Goal: Information Seeking & Learning: Learn about a topic

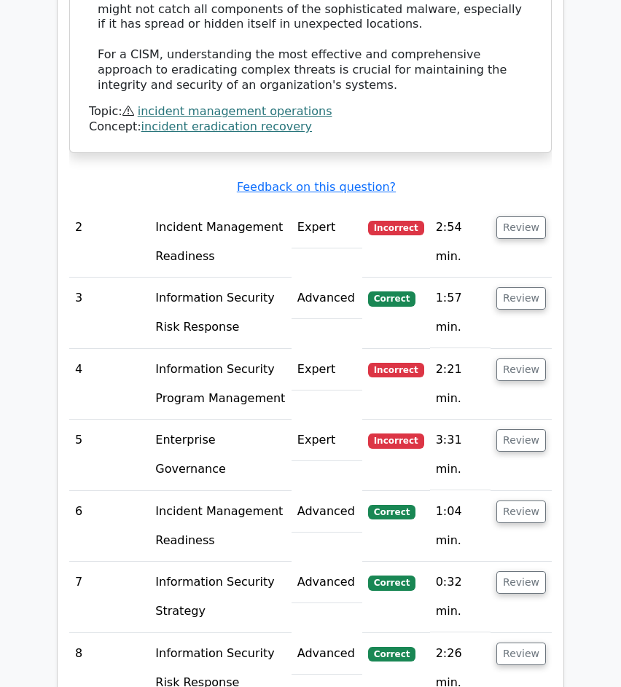
scroll to position [2172, 0]
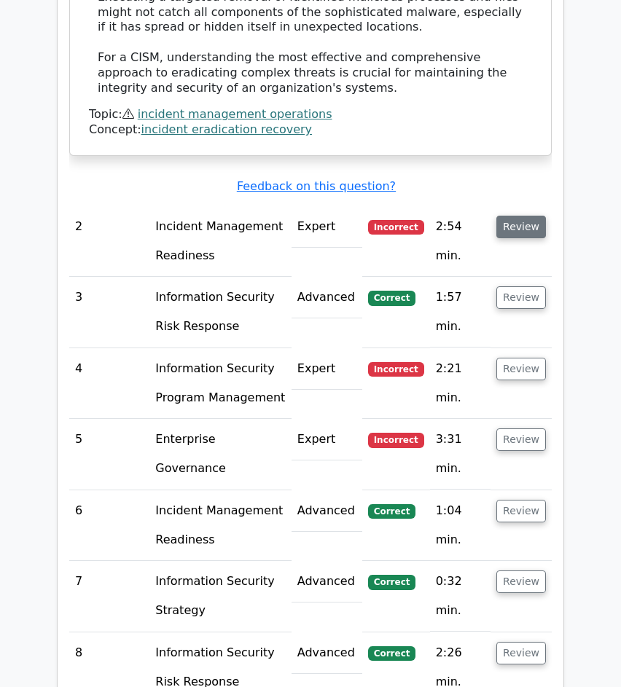
click at [518, 216] on button "Review" at bounding box center [521, 227] width 50 height 23
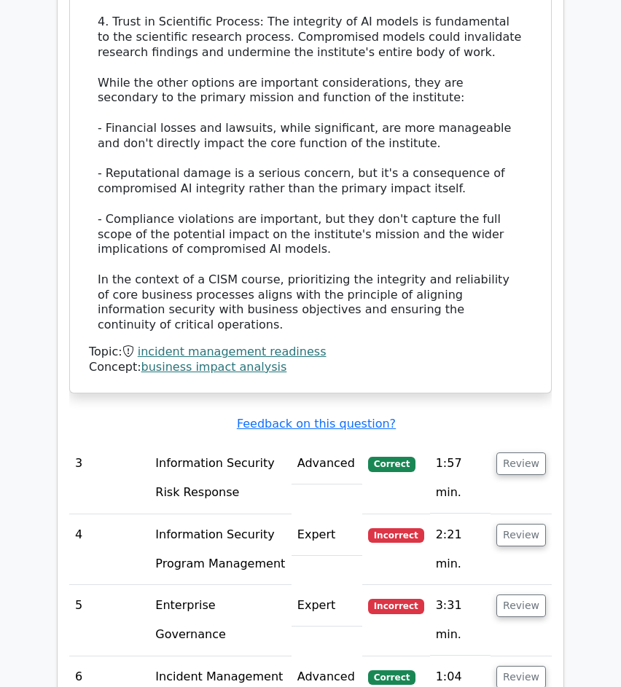
scroll to position [3043, 0]
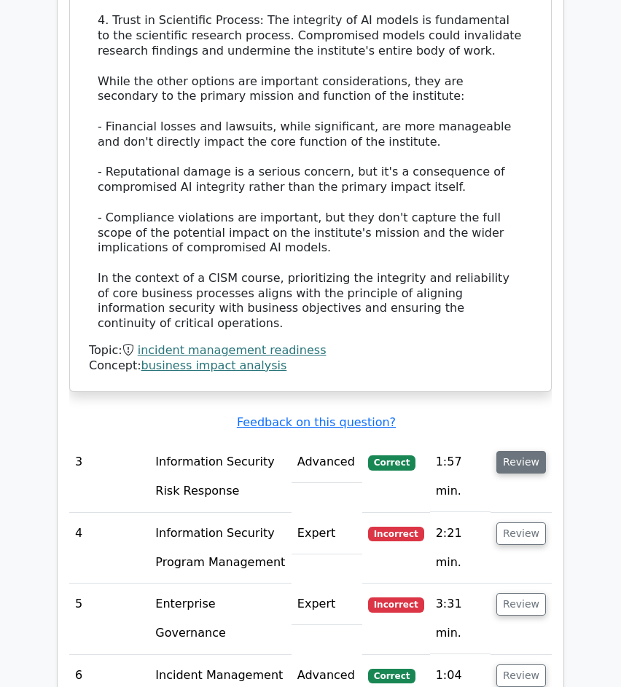
click at [503, 451] on button "Review" at bounding box center [521, 462] width 50 height 23
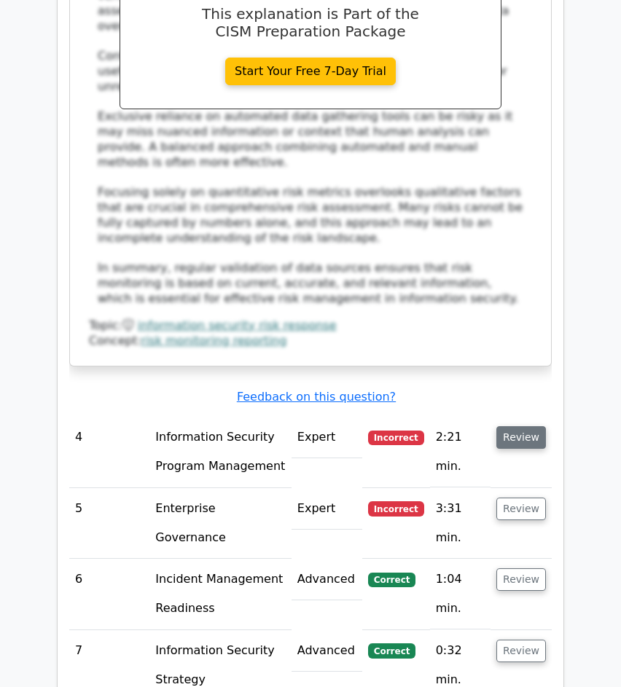
scroll to position [3923, 0]
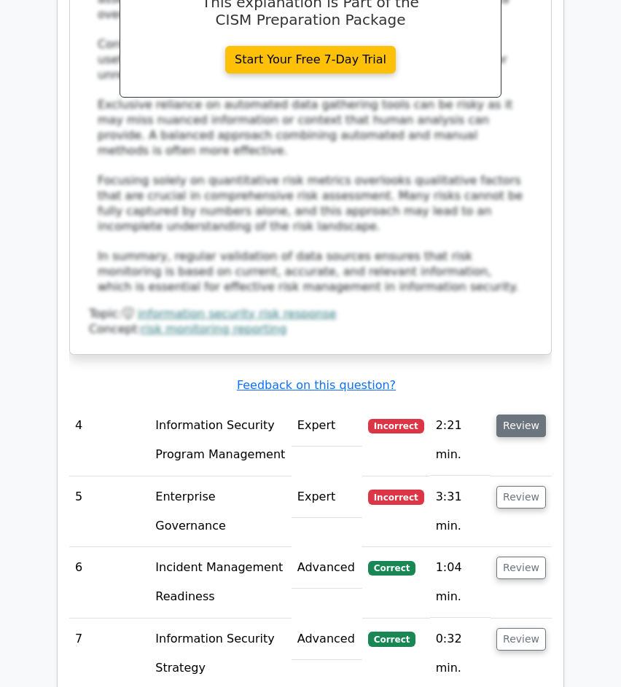
click at [526, 415] on button "Review" at bounding box center [521, 426] width 50 height 23
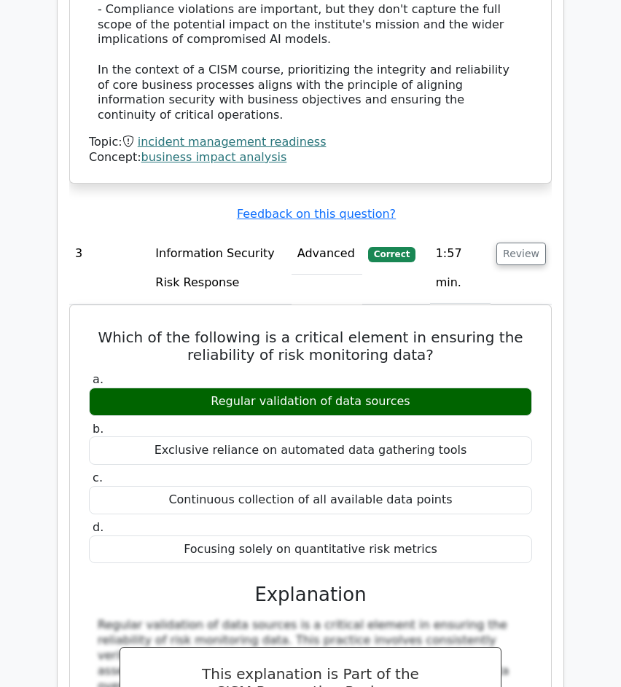
scroll to position [3178, 0]
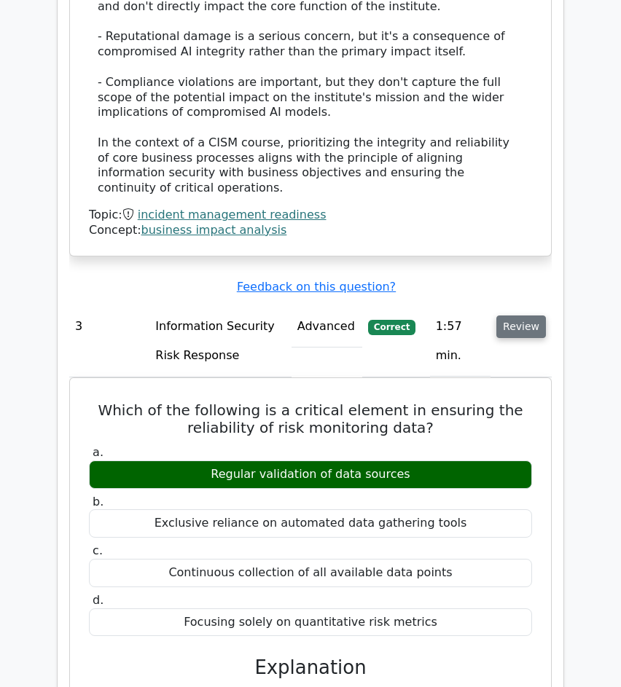
click at [524, 316] on button "Review" at bounding box center [521, 327] width 50 height 23
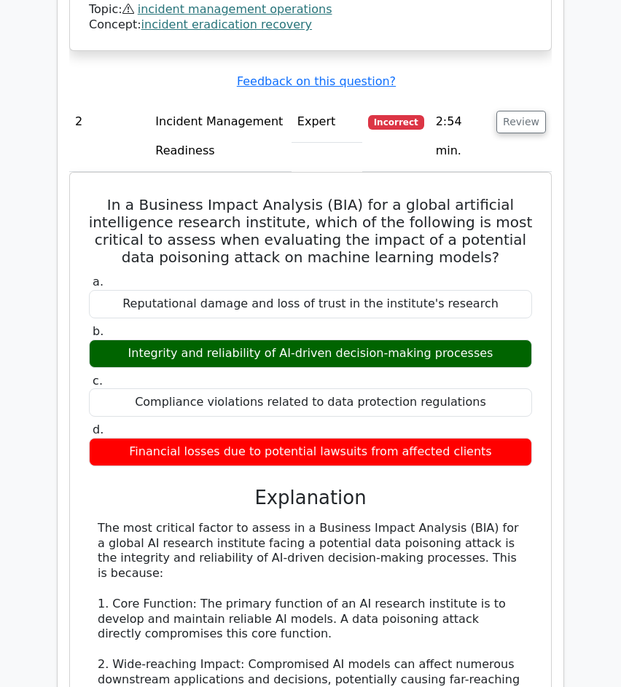
scroll to position [2229, 0]
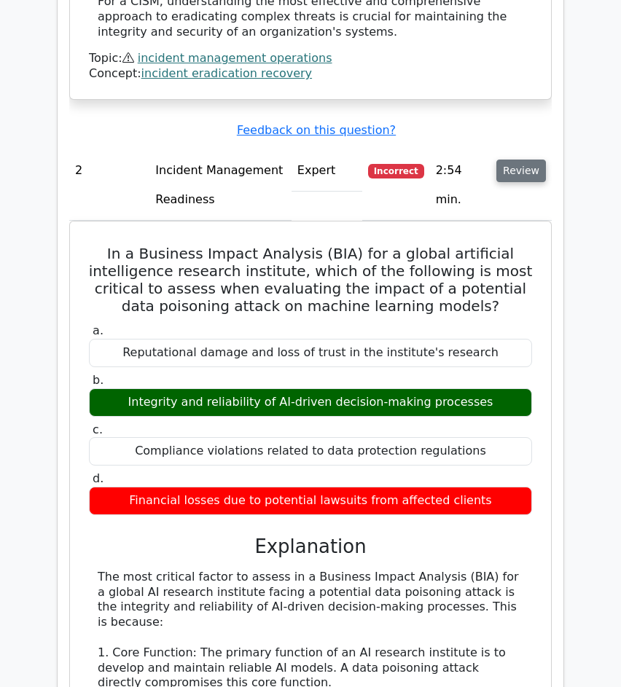
click at [520, 160] on button "Review" at bounding box center [521, 171] width 50 height 23
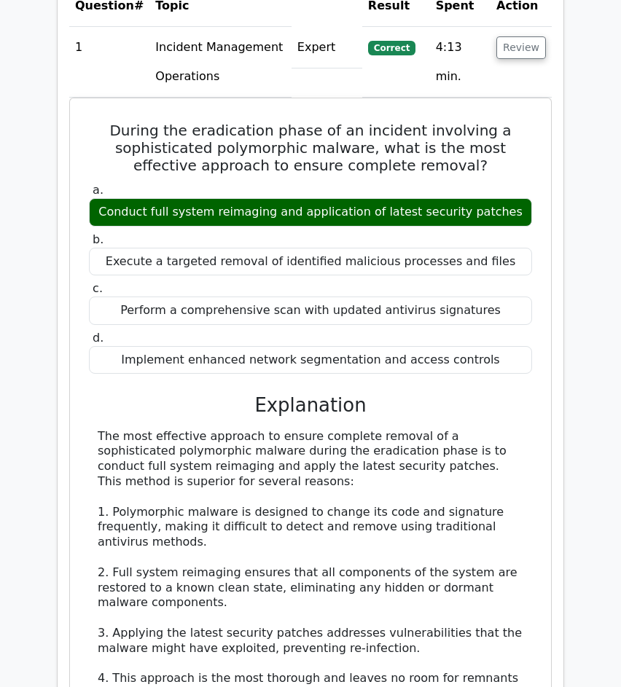
scroll to position [1279, 0]
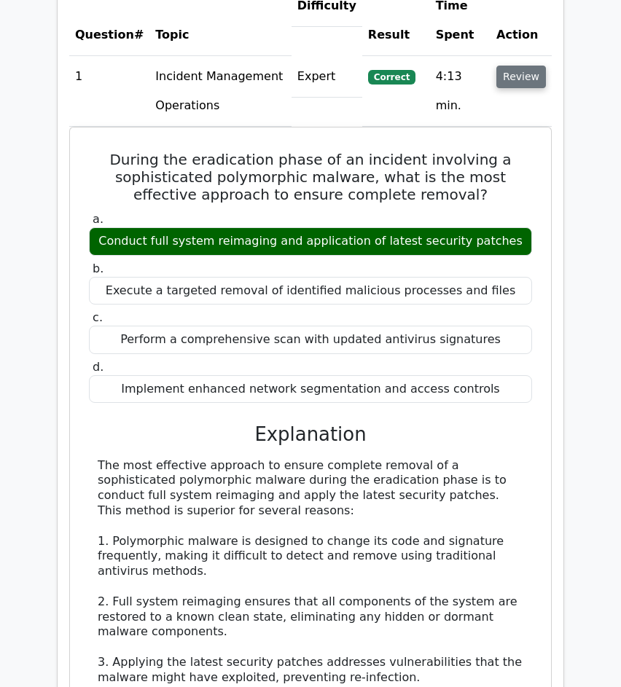
click at [518, 79] on button "Review" at bounding box center [521, 77] width 50 height 23
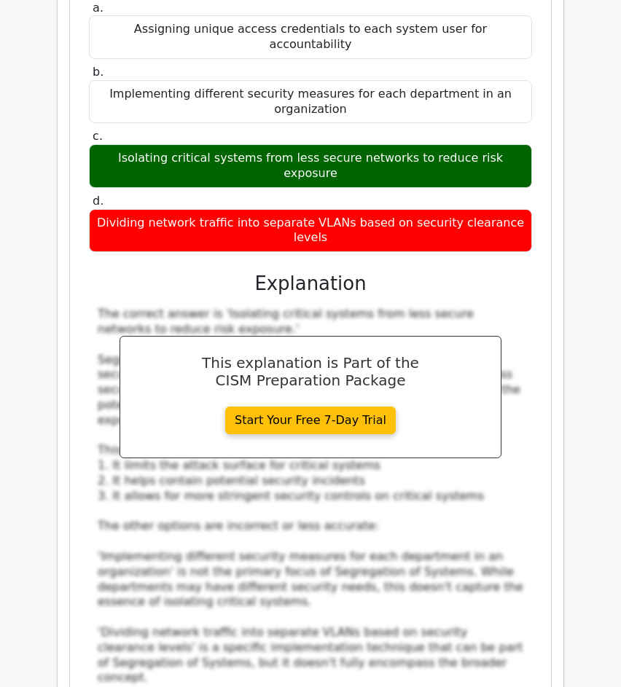
scroll to position [1381, 0]
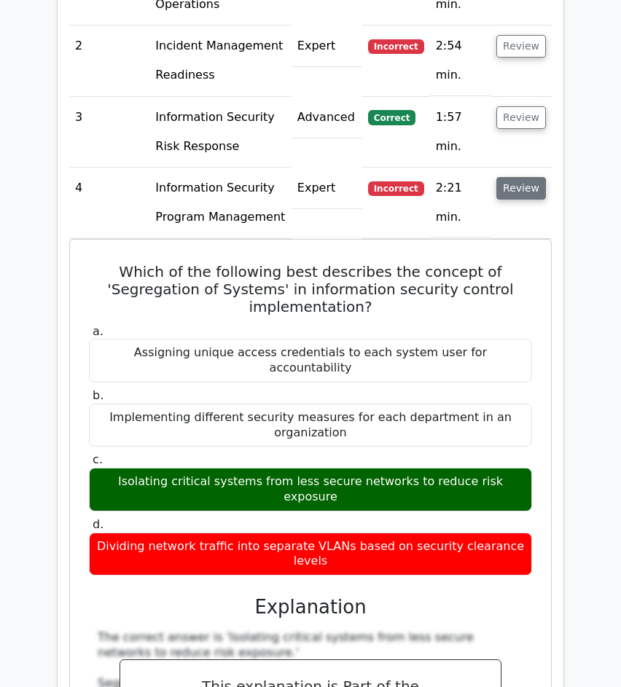
click at [514, 178] on button "Review" at bounding box center [521, 188] width 50 height 23
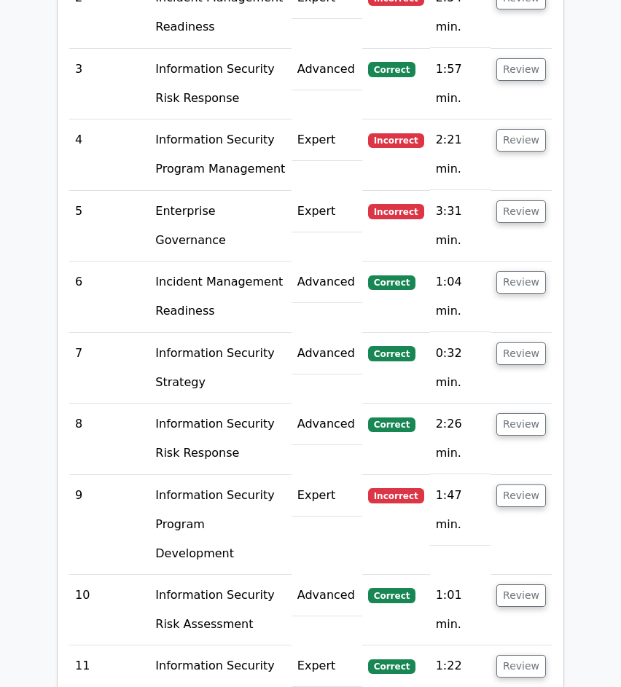
scroll to position [1430, 0]
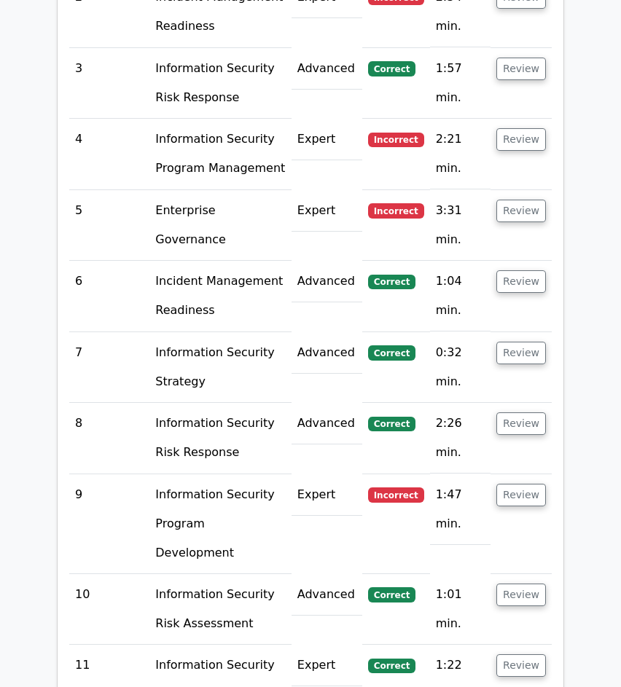
click at [507, 222] on td "Review" at bounding box center [521, 225] width 61 height 71
click at [509, 217] on button "Review" at bounding box center [521, 211] width 50 height 23
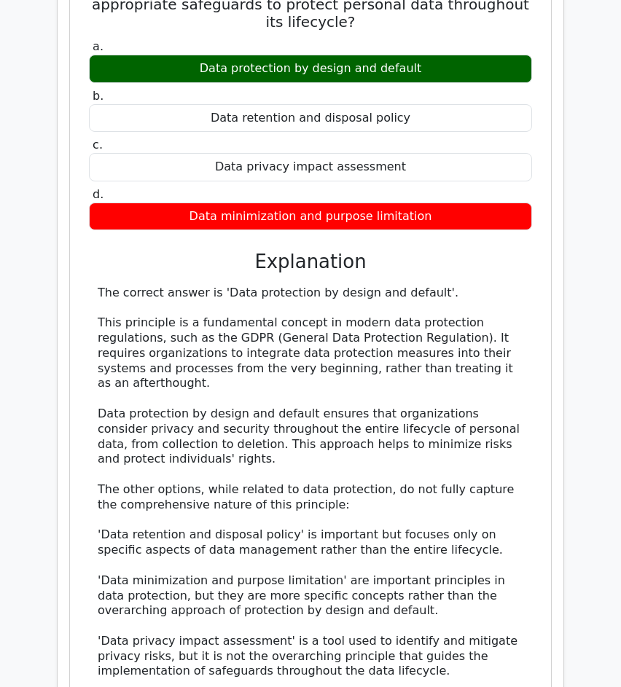
scroll to position [1613, 0]
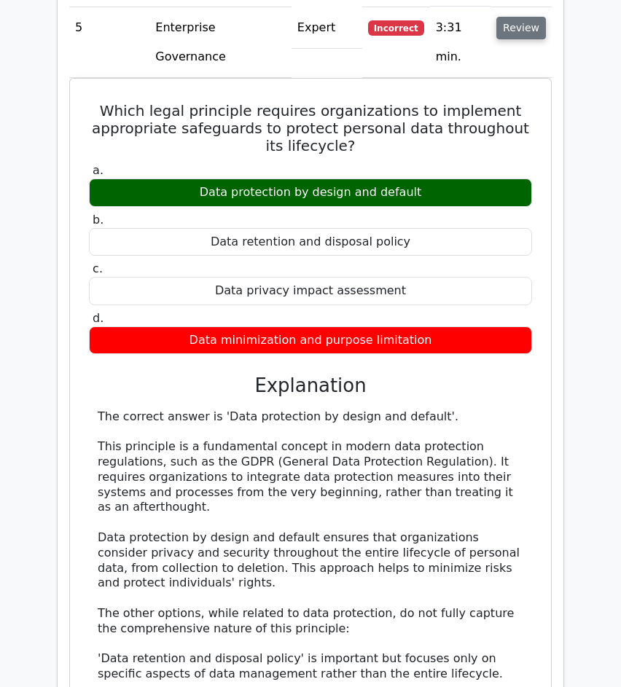
click at [540, 28] on button "Review" at bounding box center [521, 28] width 50 height 23
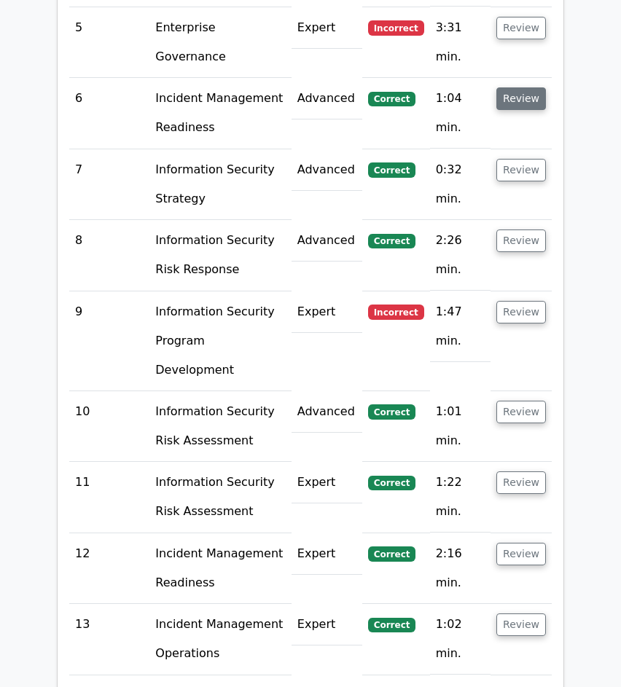
click at [532, 87] on button "Review" at bounding box center [521, 98] width 50 height 23
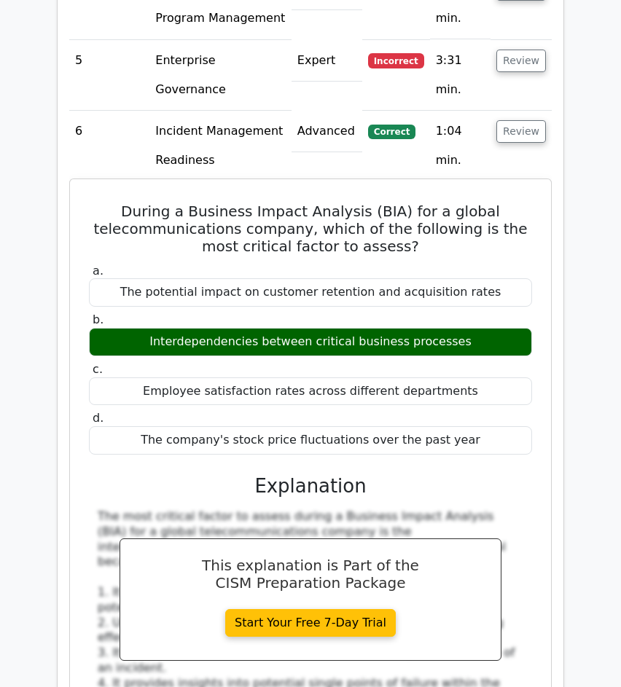
scroll to position [1552, 0]
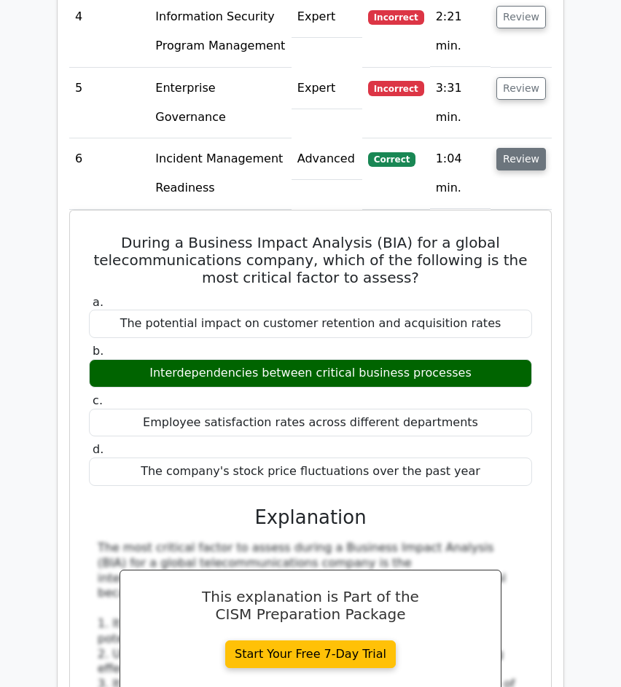
click at [518, 148] on button "Review" at bounding box center [521, 159] width 50 height 23
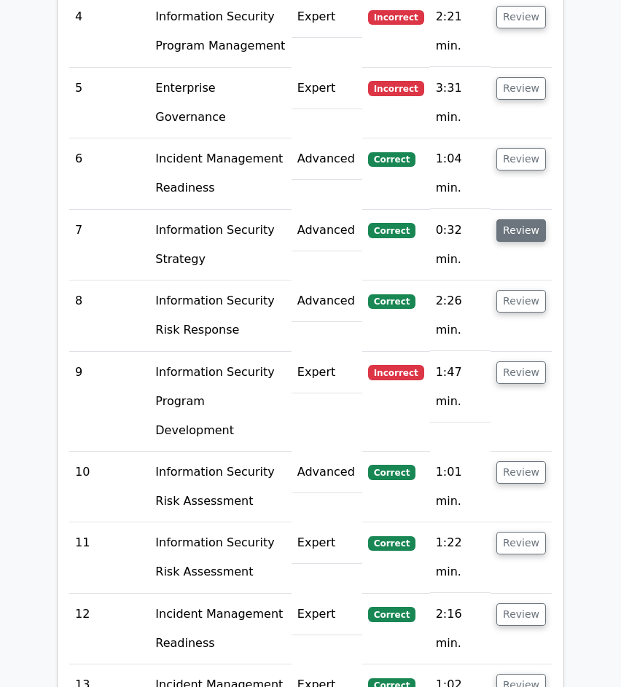
click at [510, 219] on button "Review" at bounding box center [521, 230] width 50 height 23
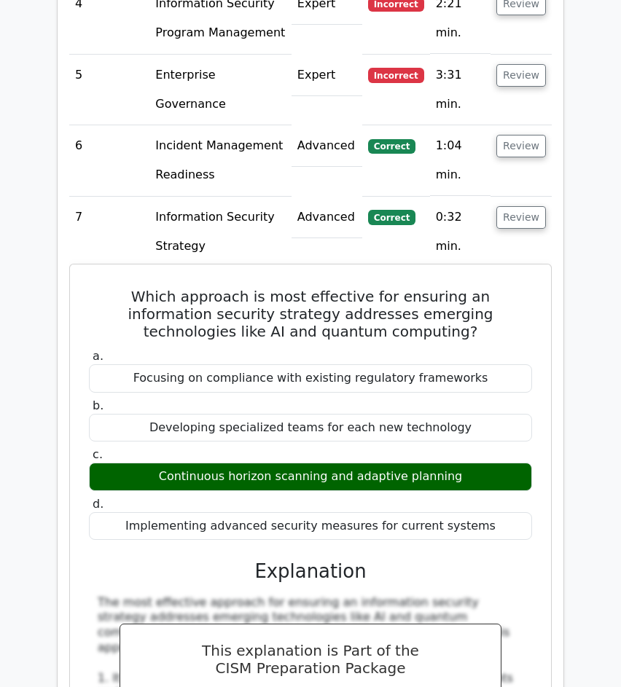
scroll to position [1562, 0]
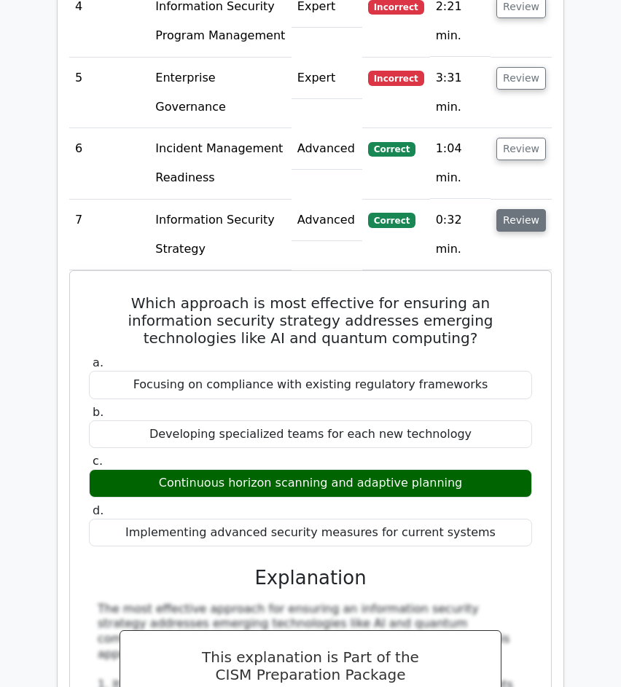
click at [538, 209] on button "Review" at bounding box center [521, 220] width 50 height 23
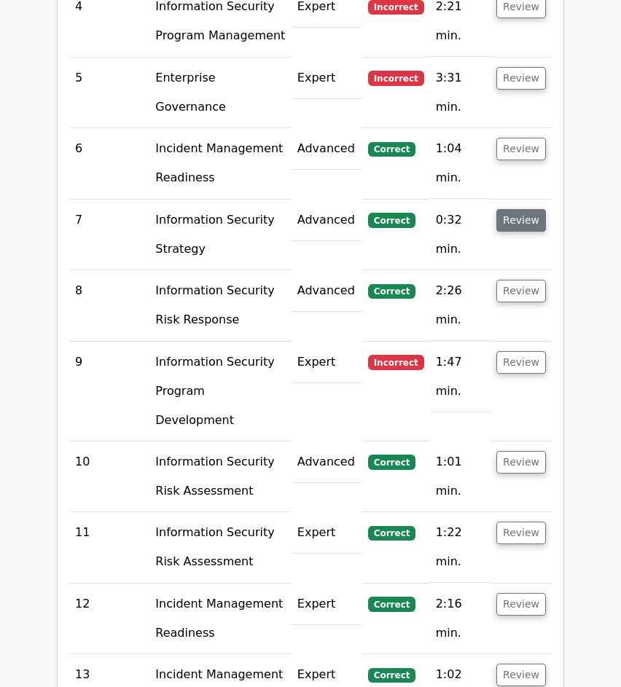
scroll to position [1558, 0]
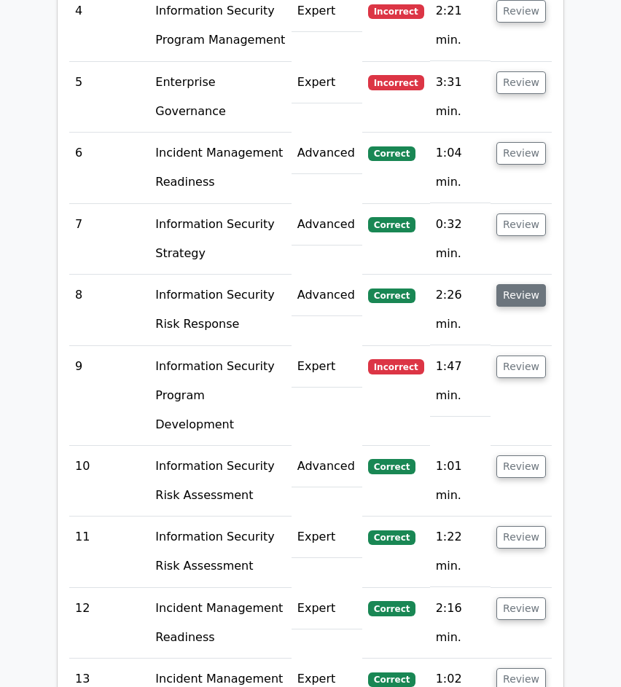
click at [513, 284] on button "Review" at bounding box center [521, 295] width 50 height 23
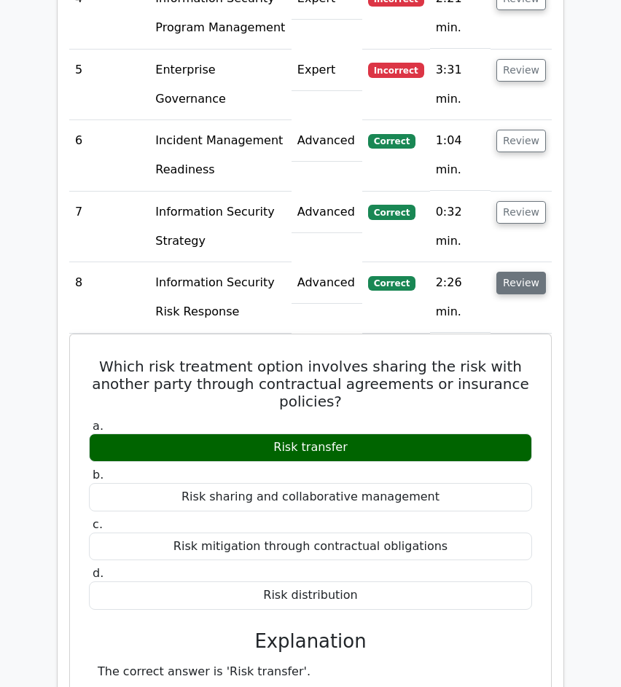
scroll to position [1578, 0]
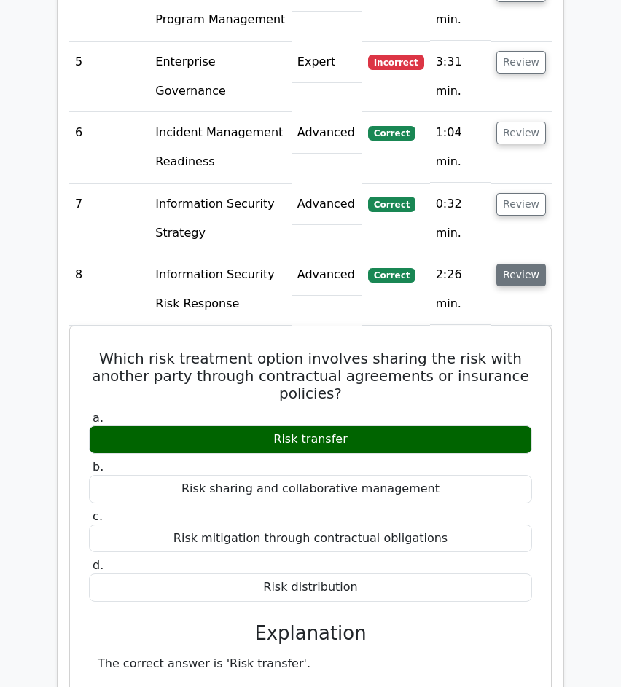
click at [517, 264] on button "Review" at bounding box center [521, 275] width 50 height 23
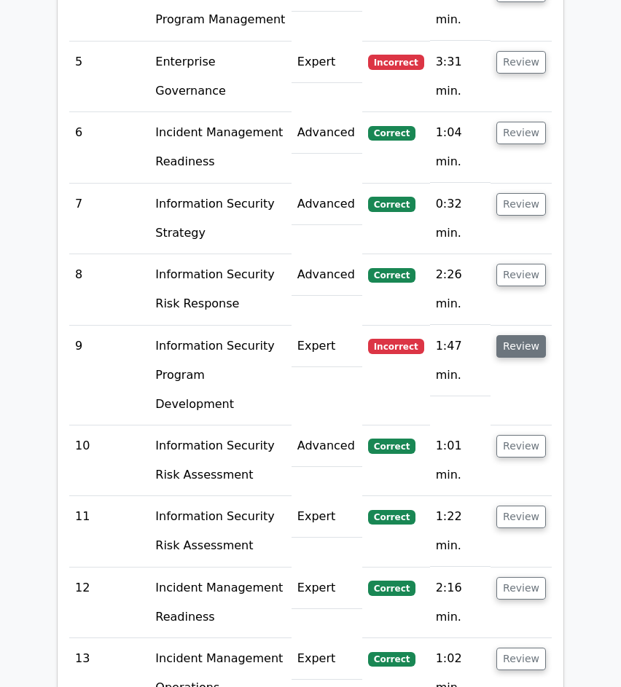
click at [523, 335] on button "Review" at bounding box center [521, 346] width 50 height 23
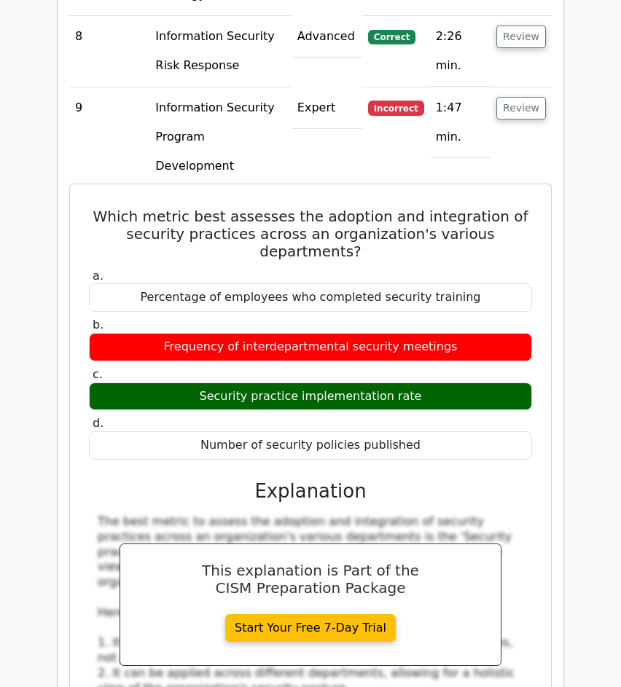
scroll to position [1820, 0]
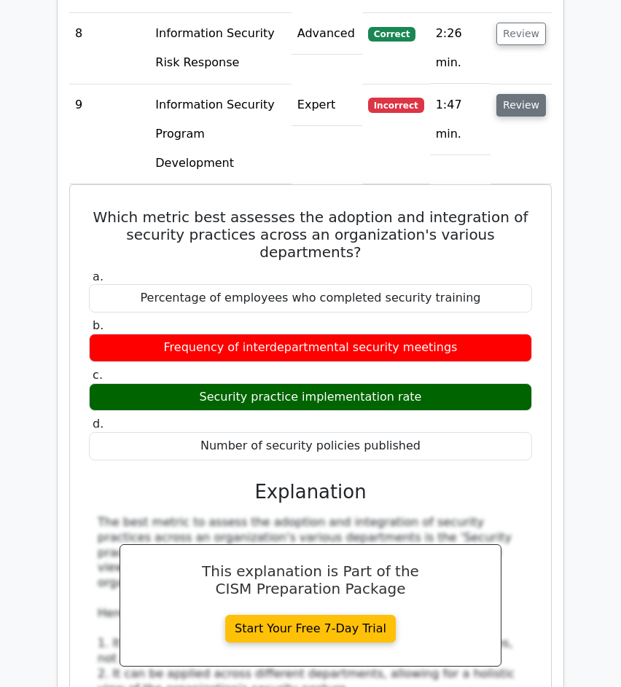
click at [514, 94] on button "Review" at bounding box center [521, 105] width 50 height 23
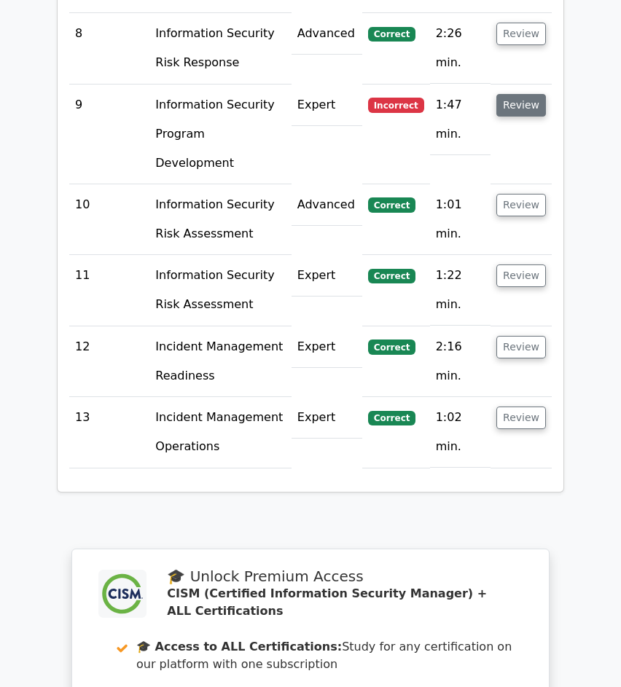
click at [514, 94] on button "Review" at bounding box center [521, 105] width 50 height 23
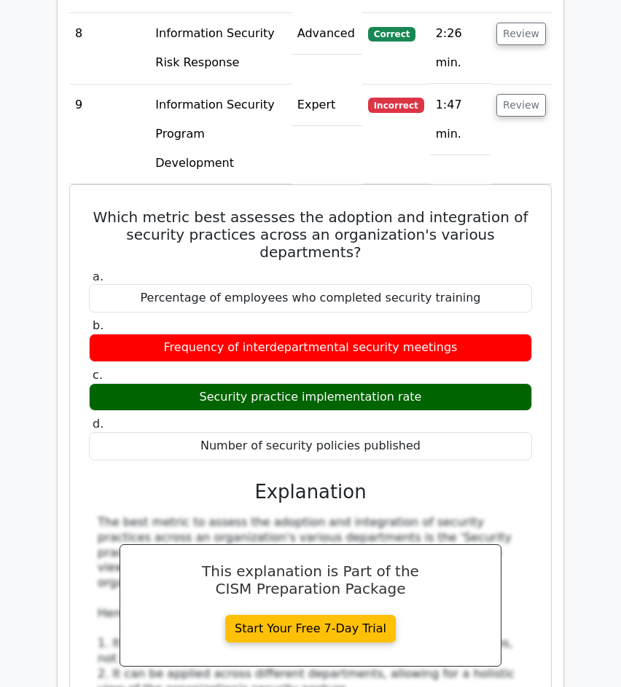
scroll to position [1804, 0]
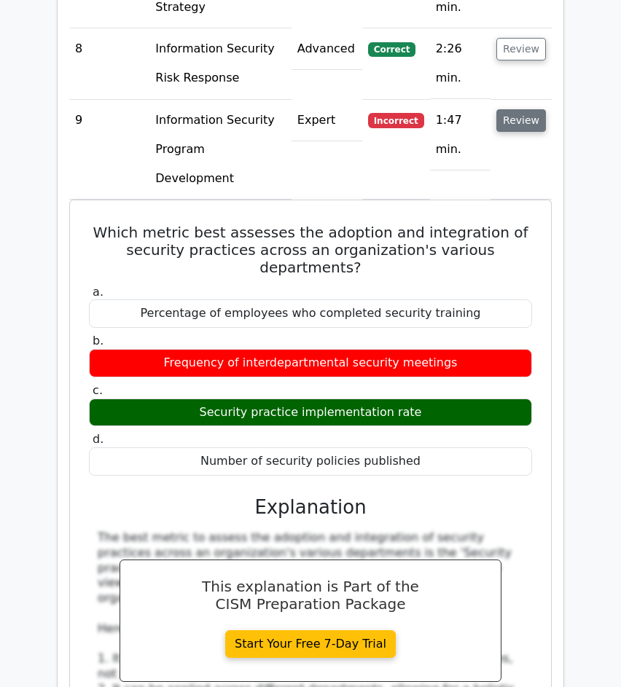
click at [515, 109] on button "Review" at bounding box center [521, 120] width 50 height 23
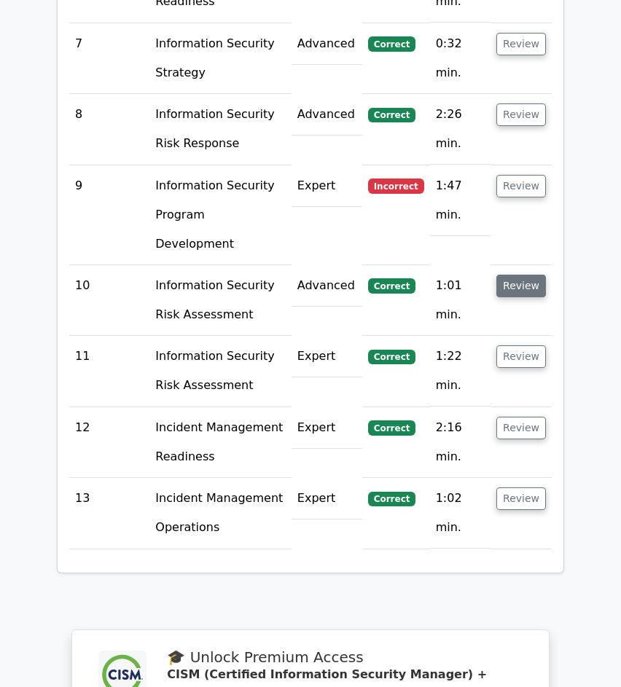
scroll to position [1723, 0]
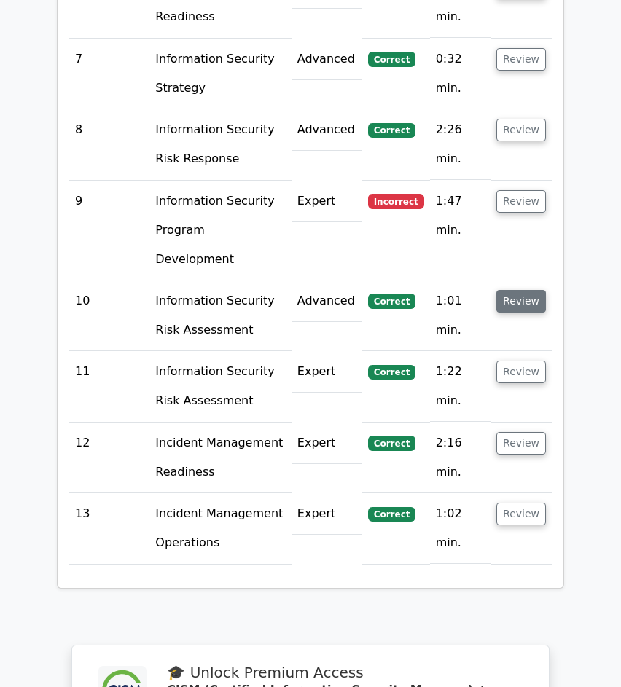
click at [529, 290] on button "Review" at bounding box center [521, 301] width 50 height 23
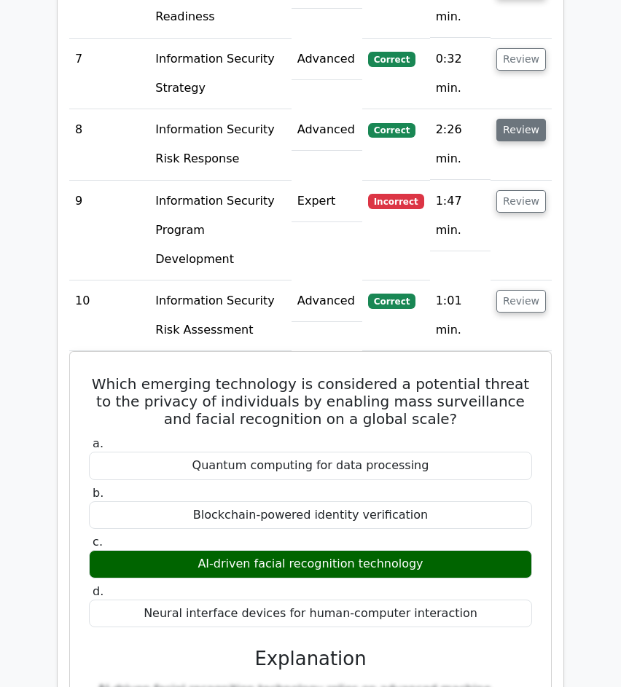
click at [516, 119] on button "Review" at bounding box center [521, 130] width 50 height 23
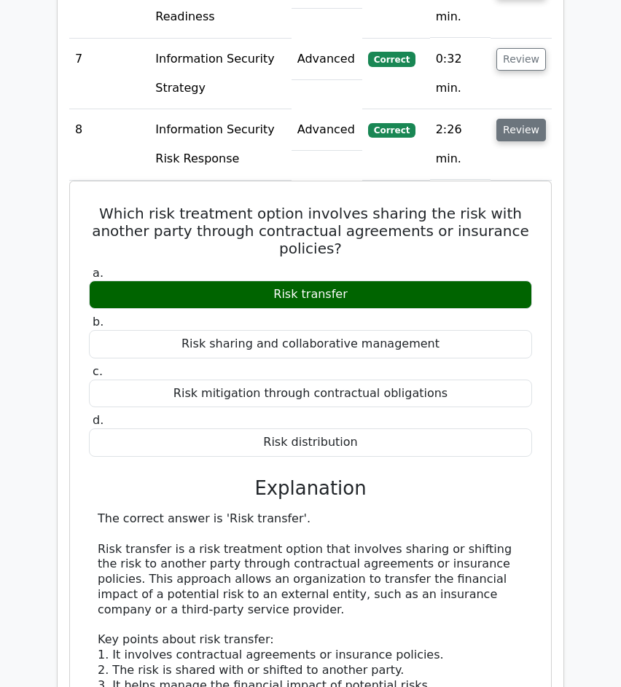
click at [516, 119] on button "Review" at bounding box center [521, 130] width 50 height 23
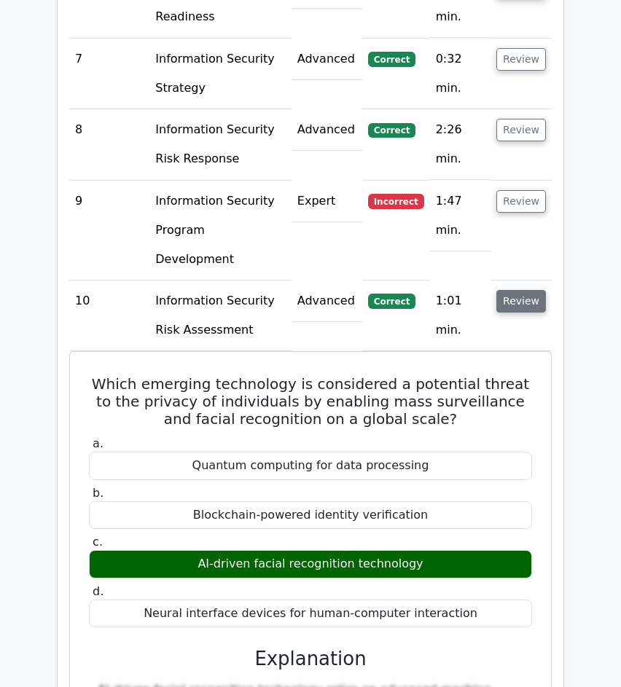
click at [531, 290] on button "Review" at bounding box center [521, 301] width 50 height 23
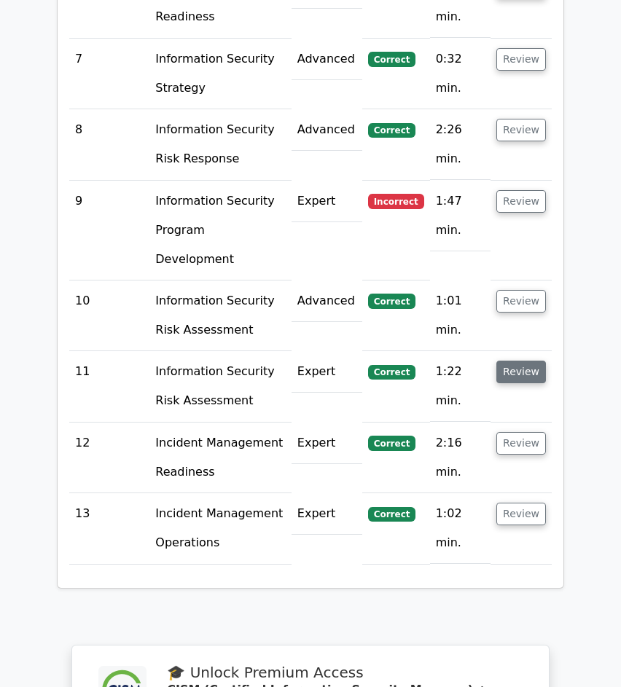
click at [525, 361] on button "Review" at bounding box center [521, 372] width 50 height 23
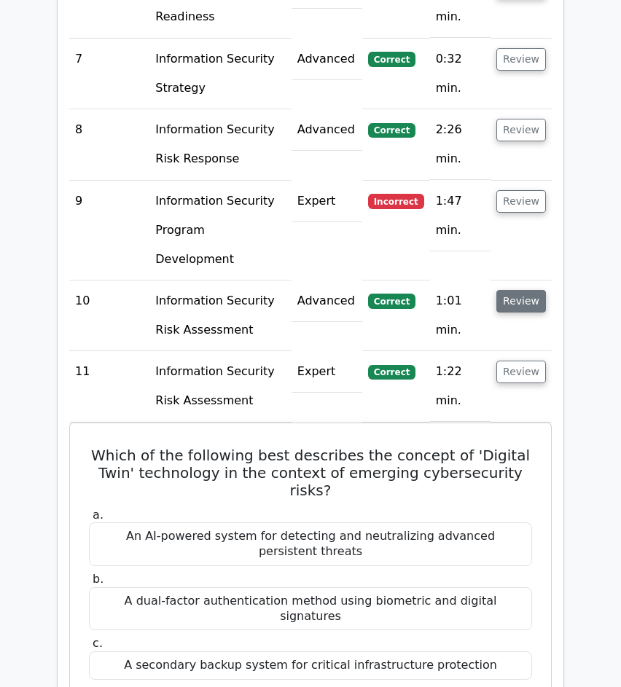
click at [519, 290] on button "Review" at bounding box center [521, 301] width 50 height 23
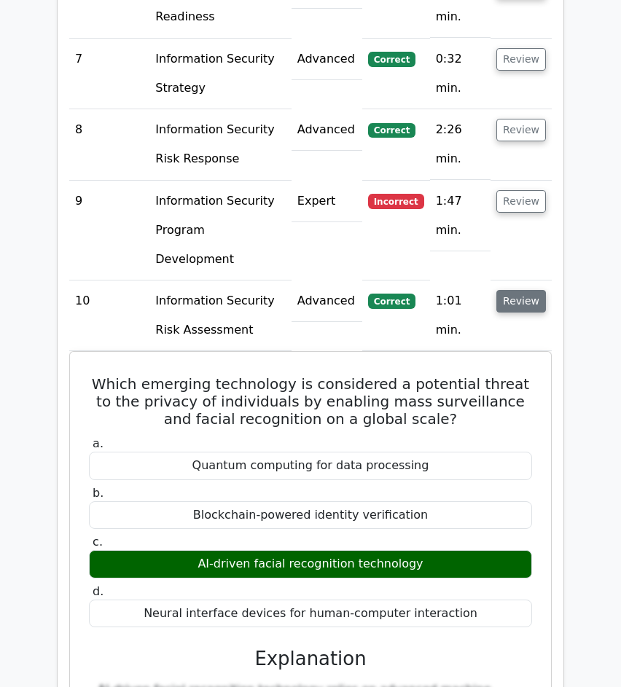
click at [519, 290] on button "Review" at bounding box center [521, 301] width 50 height 23
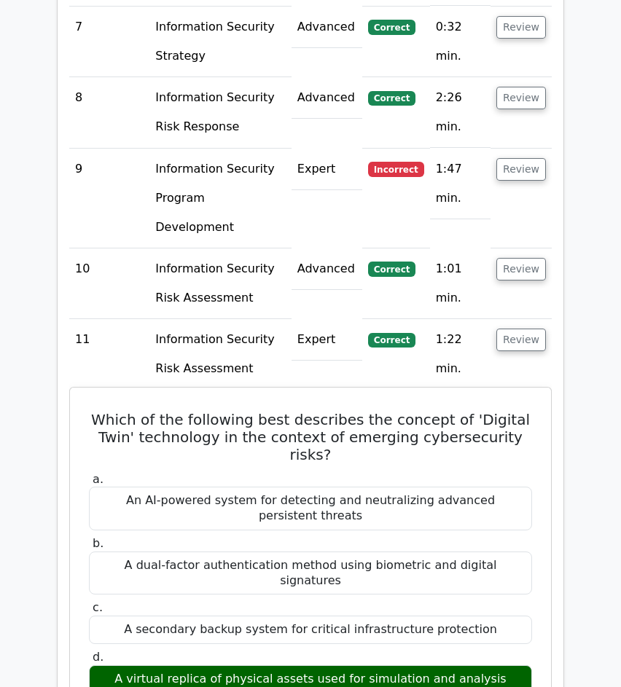
scroll to position [1744, 0]
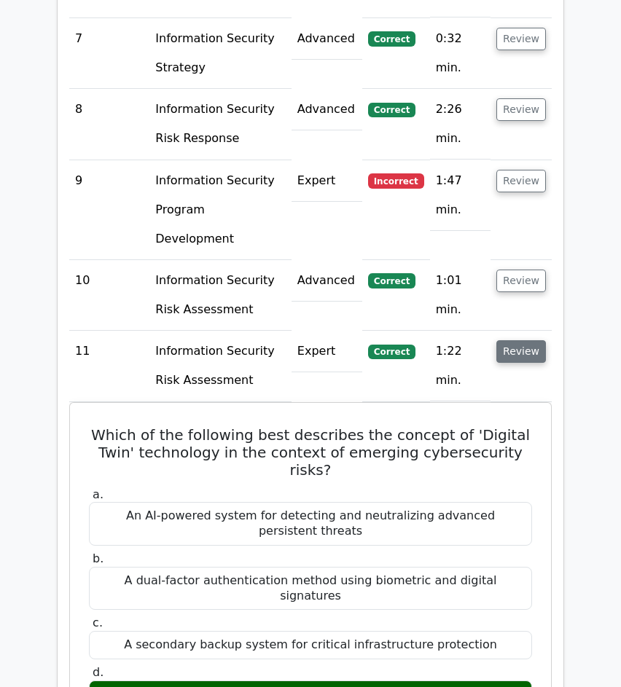
click at [531, 340] on button "Review" at bounding box center [521, 351] width 50 height 23
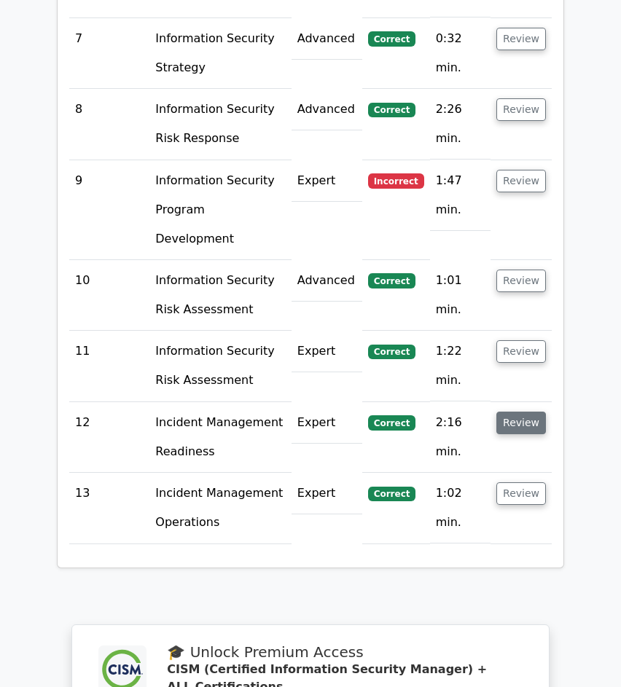
click at [507, 412] on button "Review" at bounding box center [521, 423] width 50 height 23
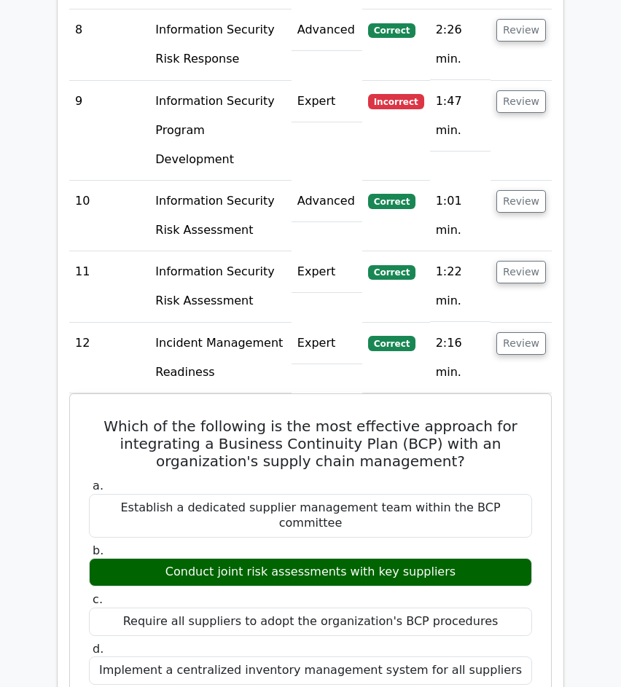
scroll to position [1822, 0]
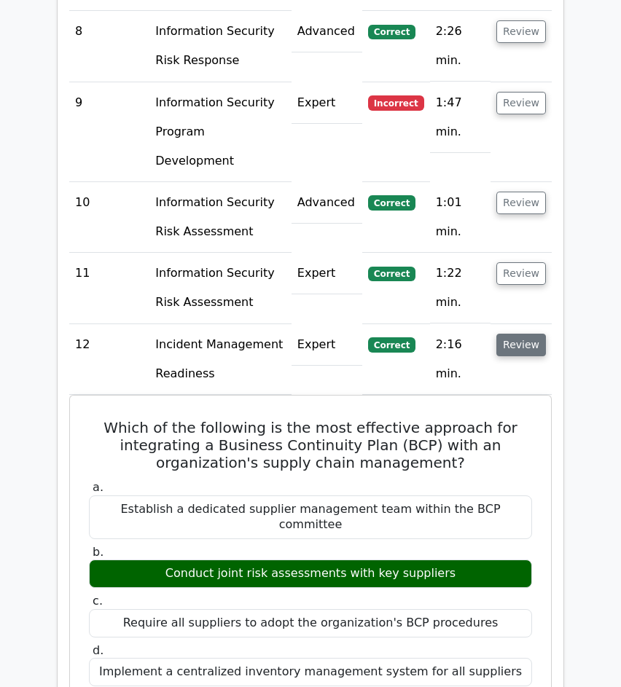
click at [523, 334] on button "Review" at bounding box center [521, 345] width 50 height 23
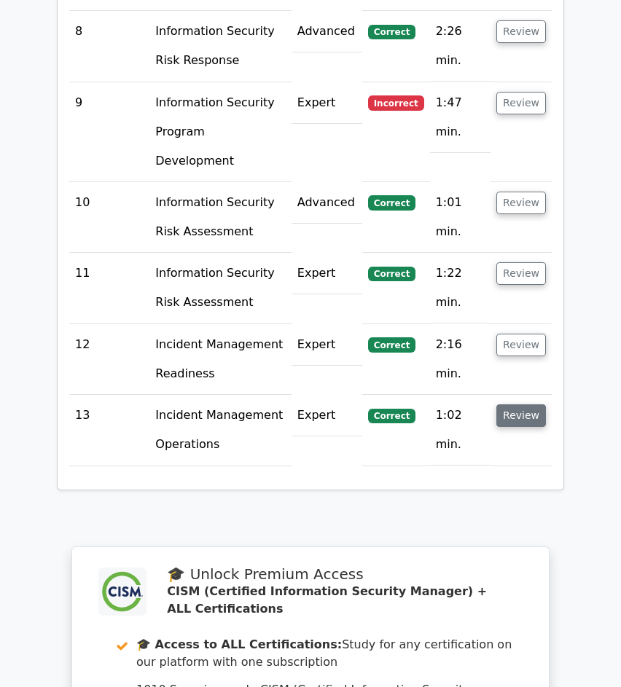
click at [517, 405] on button "Review" at bounding box center [521, 416] width 50 height 23
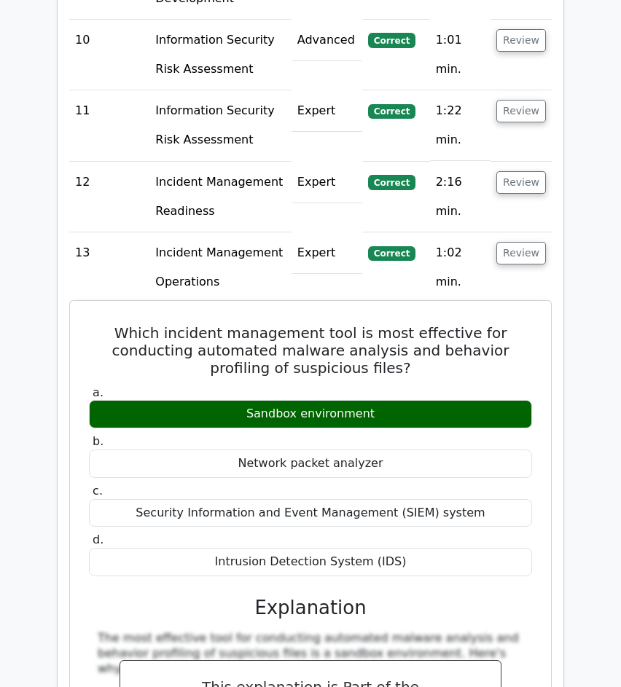
scroll to position [1922, 0]
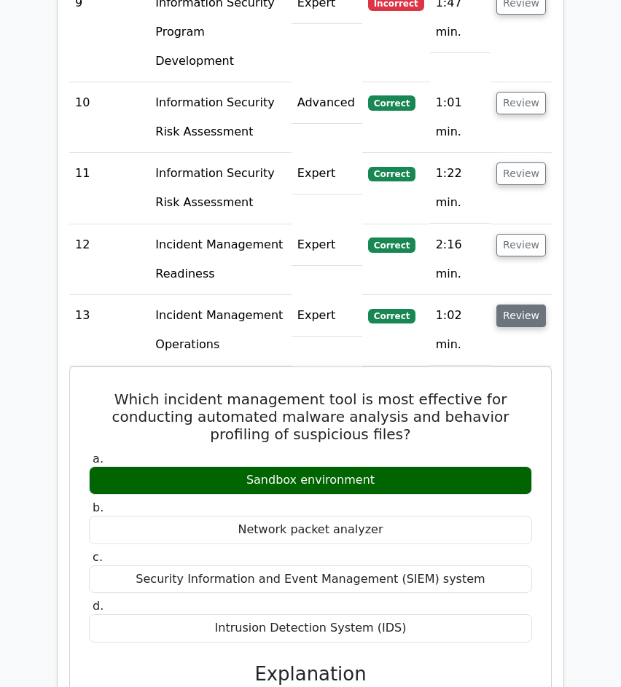
click at [541, 305] on button "Review" at bounding box center [521, 316] width 50 height 23
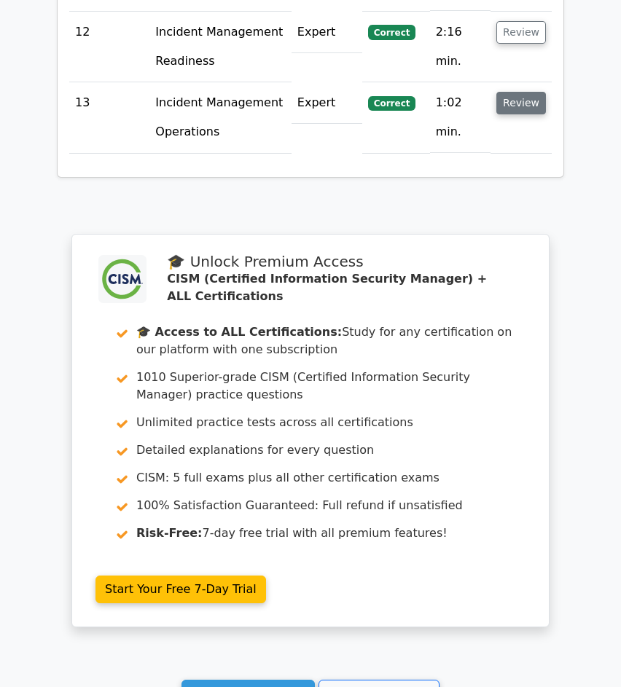
scroll to position [2272, 0]
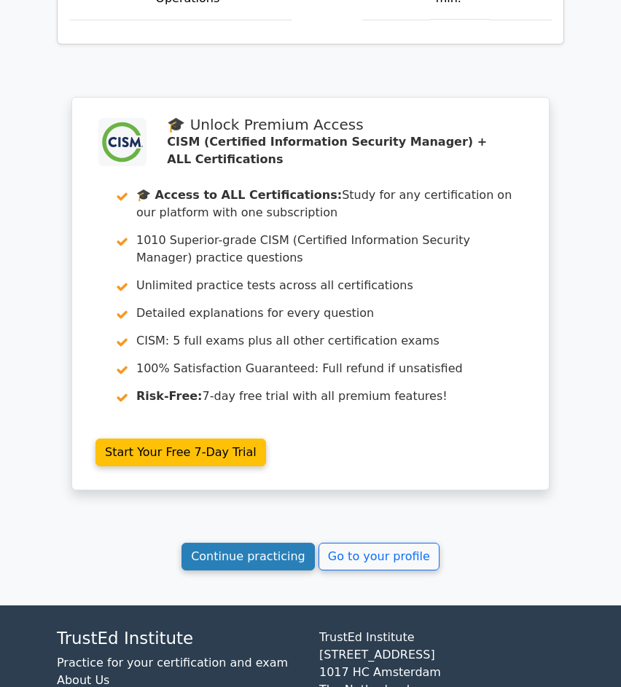
click at [299, 543] on link "Continue practicing" at bounding box center [248, 557] width 133 height 28
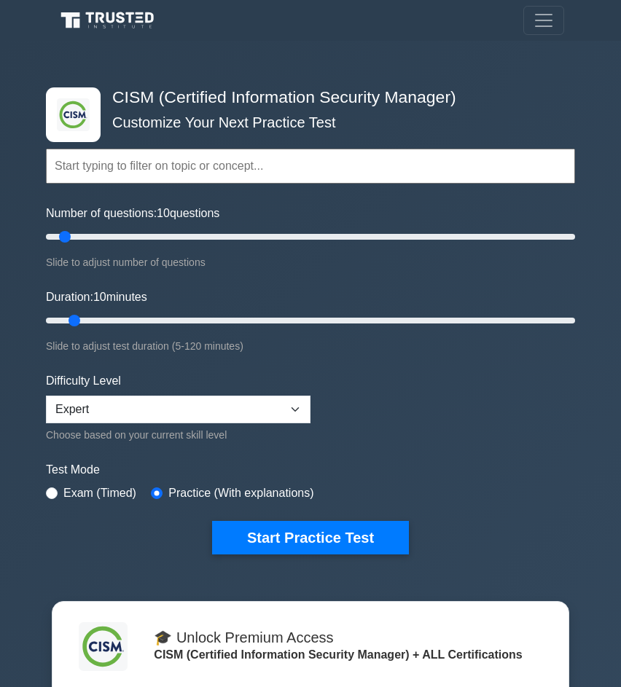
scroll to position [1, 0]
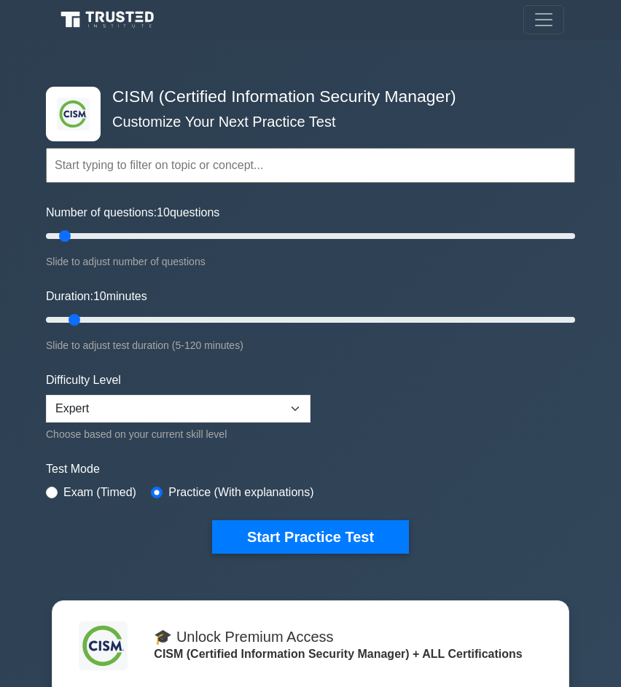
click at [103, 488] on label "Exam (Timed)" at bounding box center [99, 492] width 73 height 17
click at [58, 493] on div "Exam (Timed)" at bounding box center [91, 492] width 90 height 17
click at [50, 488] on input "radio" at bounding box center [52, 493] width 12 height 12
radio input "true"
drag, startPoint x: 77, startPoint y: 318, endPoint x: 98, endPoint y: 321, distance: 22.1
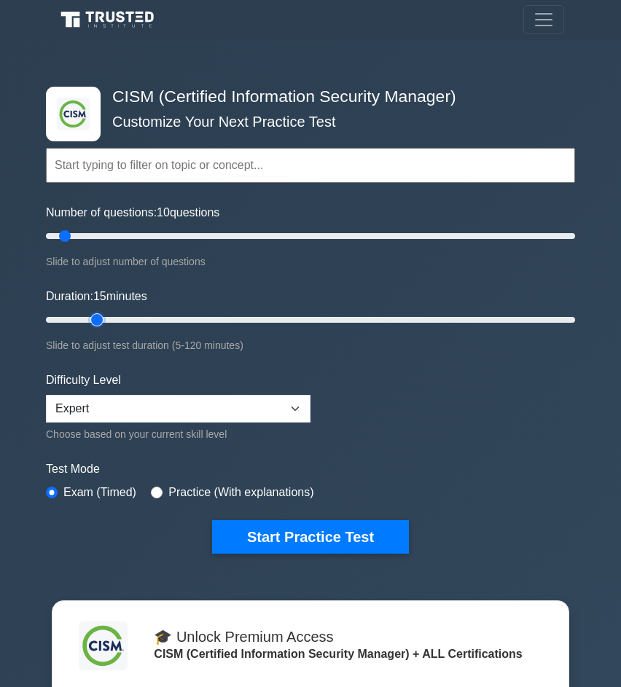
type input "15"
click at [98, 321] on input "Duration: 15 minutes" at bounding box center [310, 319] width 529 height 17
type input "30"
drag, startPoint x: 66, startPoint y: 233, endPoint x: 112, endPoint y: 236, distance: 46.0
click at [113, 236] on input "Number of questions: 30 questions" at bounding box center [310, 235] width 529 height 17
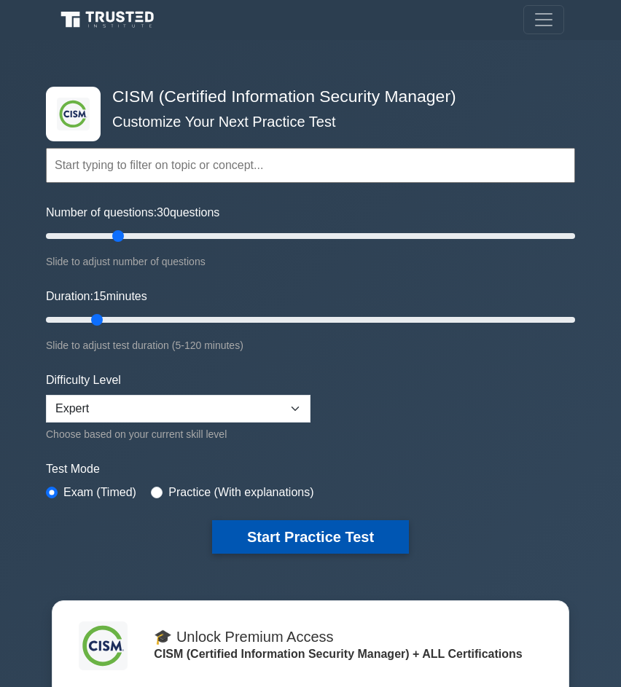
click at [298, 524] on button "Start Practice Test" at bounding box center [310, 537] width 197 height 34
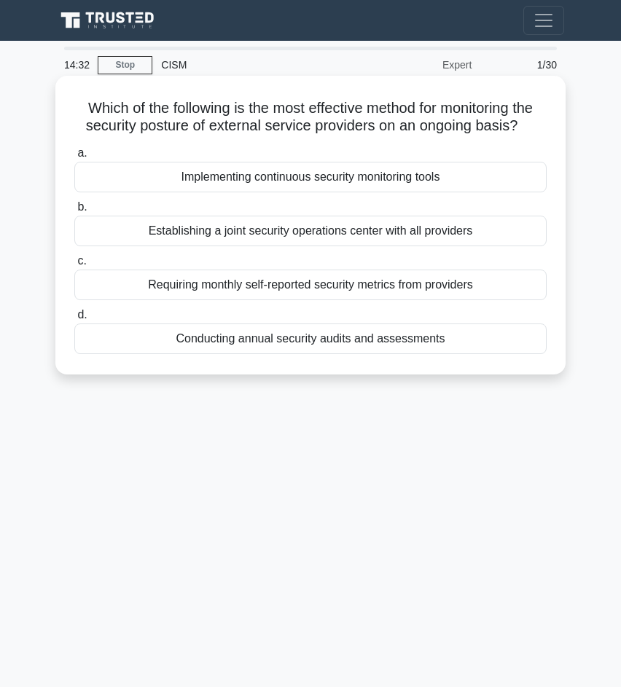
click at [312, 341] on div "Conducting annual security audits and assessments" at bounding box center [310, 339] width 472 height 31
click at [74, 320] on input "d. Conducting annual security audits and assessments" at bounding box center [74, 315] width 0 height 9
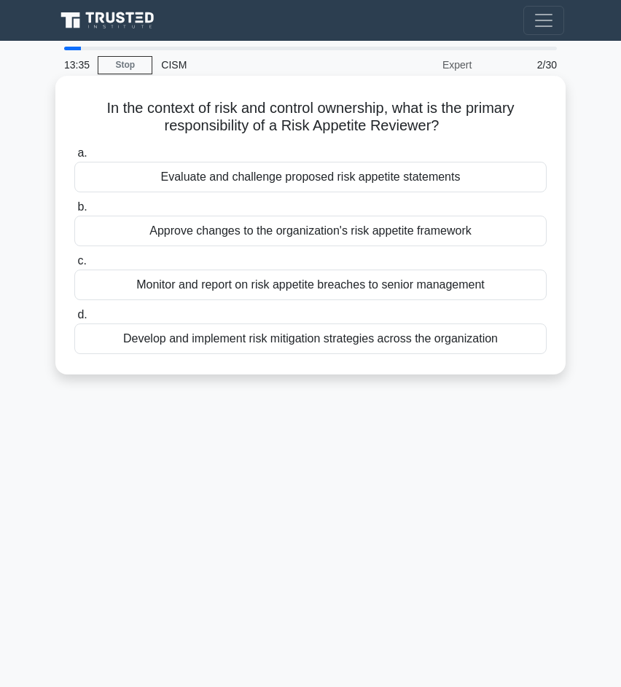
click at [371, 176] on div "Evaluate and challenge proposed risk appetite statements" at bounding box center [310, 177] width 472 height 31
click at [74, 158] on input "a. Evaluate and challenge proposed risk appetite statements" at bounding box center [74, 153] width 0 height 9
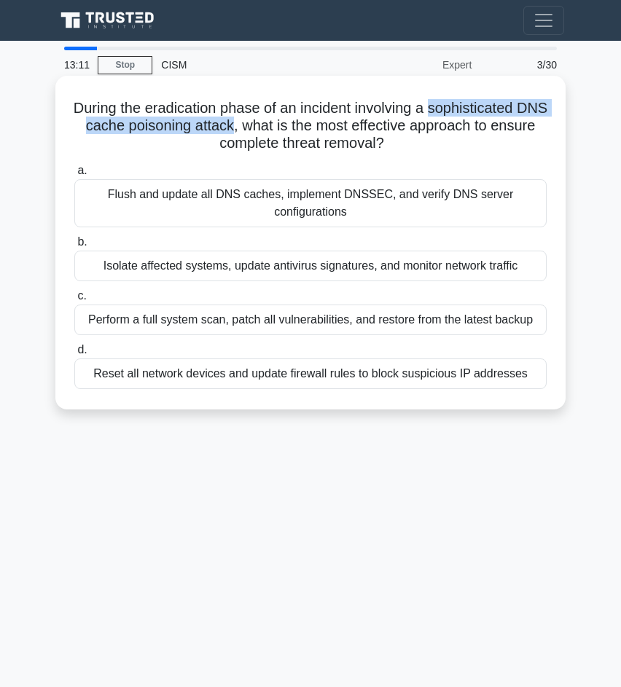
drag, startPoint x: 431, startPoint y: 102, endPoint x: 230, endPoint y: 129, distance: 202.3
click at [230, 129] on h5 "During the eradication phase of an incident involving a sophisticated DNS cache…" at bounding box center [310, 126] width 475 height 54
copy h5 "sophisticated DNS cache poisoning attack"
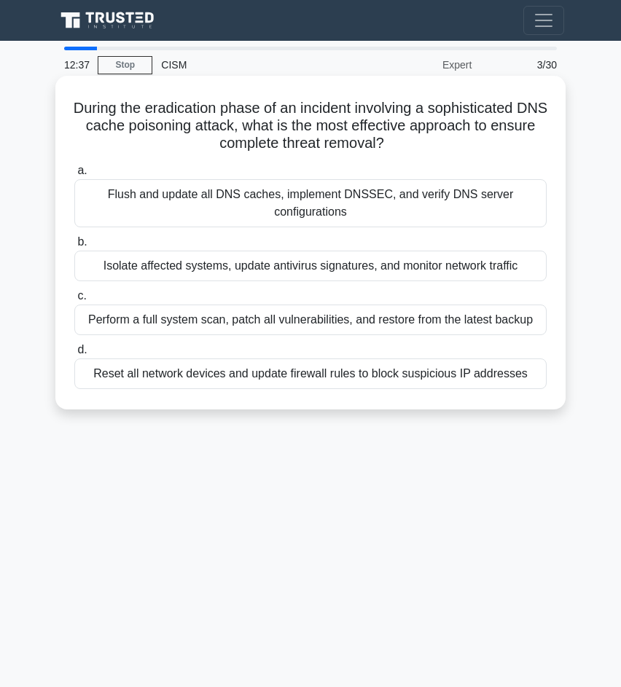
click at [300, 219] on div "Flush and update all DNS caches, implement DNSSEC, and verify DNS server config…" at bounding box center [310, 203] width 472 height 48
click at [74, 176] on input "a. Flush and update all DNS caches, implement DNSSEC, and verify DNS server con…" at bounding box center [74, 170] width 0 height 9
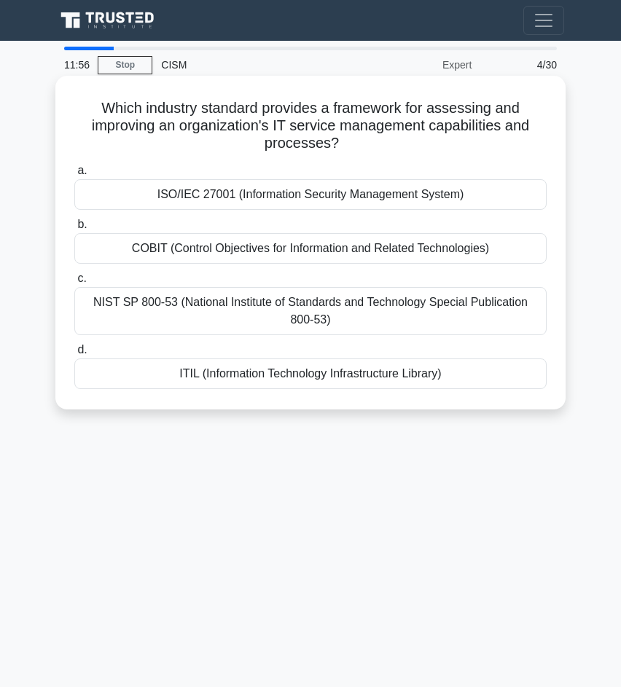
click at [279, 375] on div "ITIL (Information Technology Infrastructure Library)" at bounding box center [310, 374] width 472 height 31
click at [74, 355] on input "d. ITIL (Information Technology Infrastructure Library)" at bounding box center [74, 350] width 0 height 9
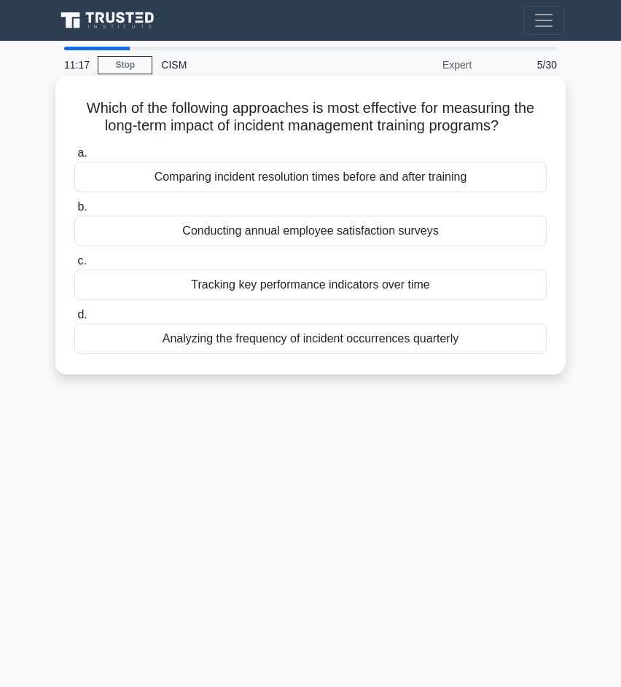
click at [233, 181] on div "Comparing incident resolution times before and after training" at bounding box center [310, 177] width 472 height 31
click at [74, 158] on input "a. Comparing incident resolution times before and after training" at bounding box center [74, 153] width 0 height 9
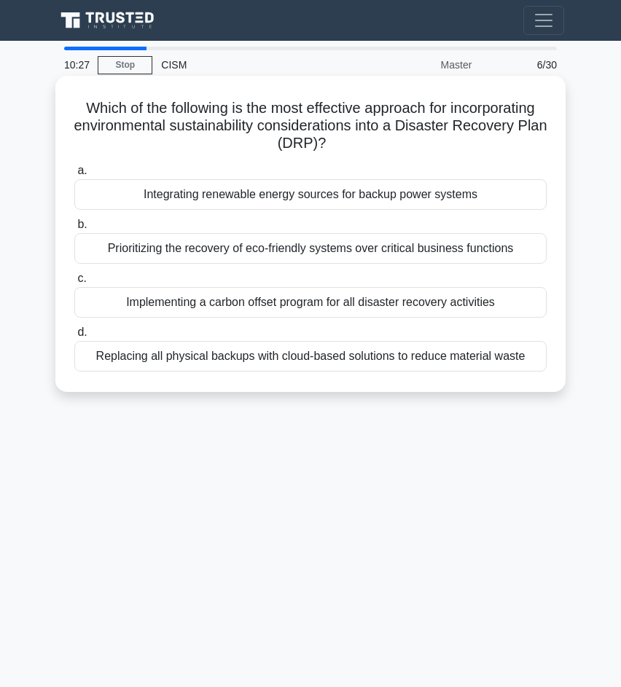
click at [257, 191] on div "Integrating renewable energy sources for backup power systems" at bounding box center [310, 194] width 472 height 31
click at [74, 176] on input "a. Integrating renewable energy sources for backup power systems" at bounding box center [74, 170] width 0 height 9
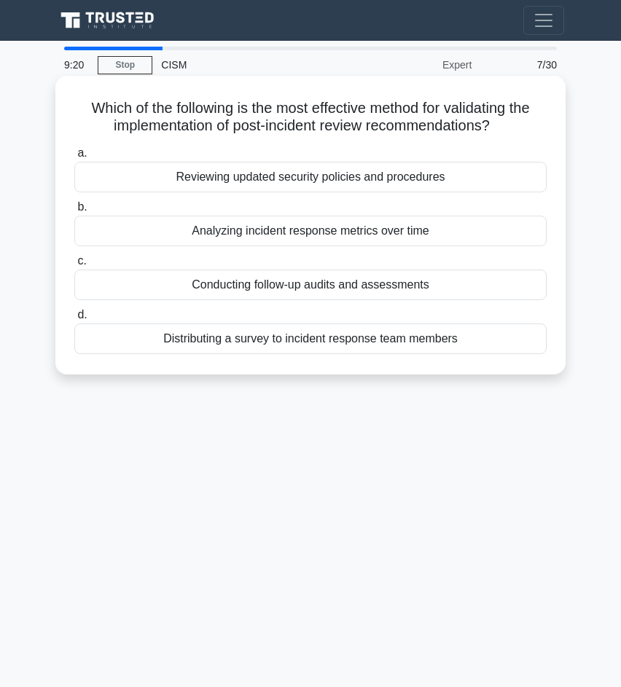
click at [311, 238] on div "Analyzing incident response metrics over time" at bounding box center [310, 231] width 472 height 31
click at [74, 212] on input "b. Analyzing incident response metrics over time" at bounding box center [74, 207] width 0 height 9
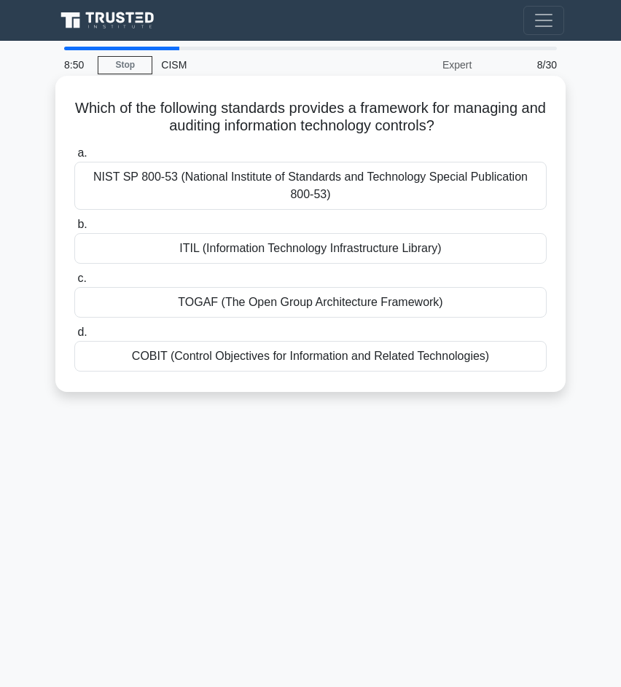
click at [361, 190] on div "NIST SP 800-53 (National Institute of Standards and Technology Special Publicat…" at bounding box center [310, 186] width 472 height 48
click at [74, 158] on input "a. NIST SP 800-53 (National Institute of Standards and Technology Special Publi…" at bounding box center [74, 153] width 0 height 9
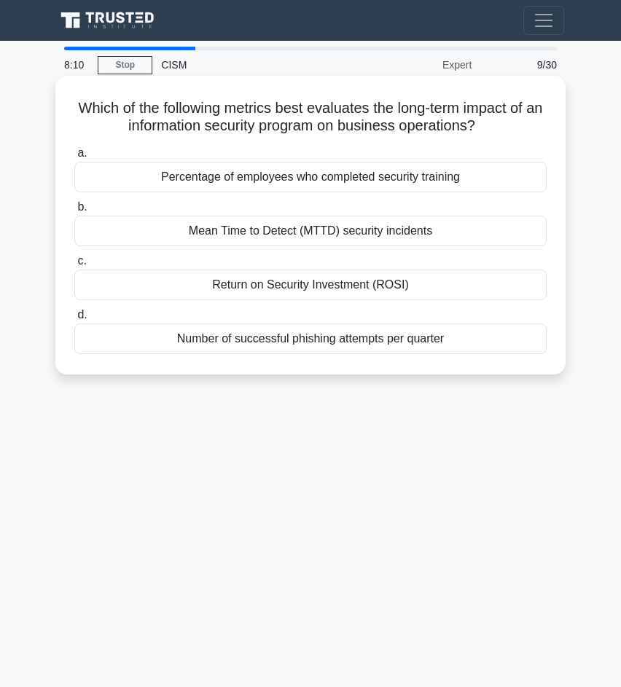
click at [268, 288] on div "Return on Security Investment (ROSI)" at bounding box center [310, 285] width 472 height 31
click at [74, 266] on input "c. Return on Security Investment (ROSI)" at bounding box center [74, 261] width 0 height 9
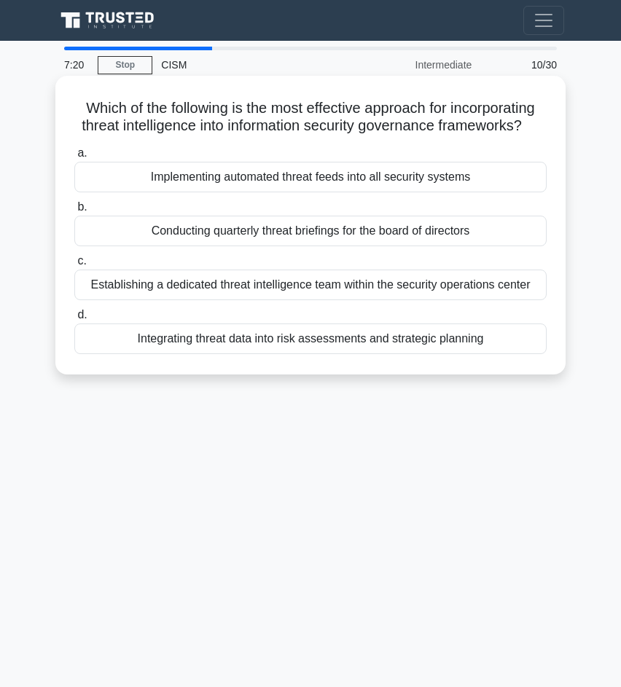
click at [337, 340] on div "Integrating threat data into risk assessments and strategic planning" at bounding box center [310, 339] width 472 height 31
click at [74, 320] on input "d. Integrating threat data into risk assessments and strategic planning" at bounding box center [74, 315] width 0 height 9
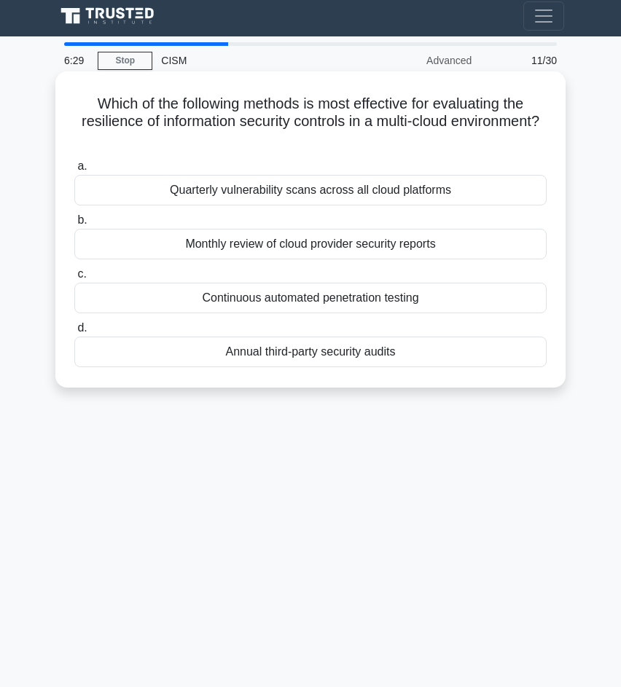
scroll to position [2, 0]
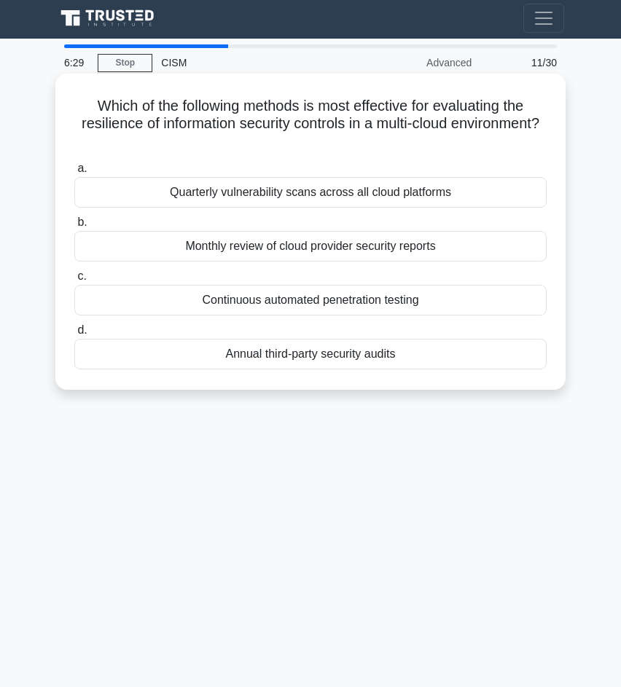
click at [289, 353] on div "Annual third-party security audits" at bounding box center [310, 354] width 472 height 31
click at [74, 335] on input "d. Annual third-party security audits" at bounding box center [74, 330] width 0 height 9
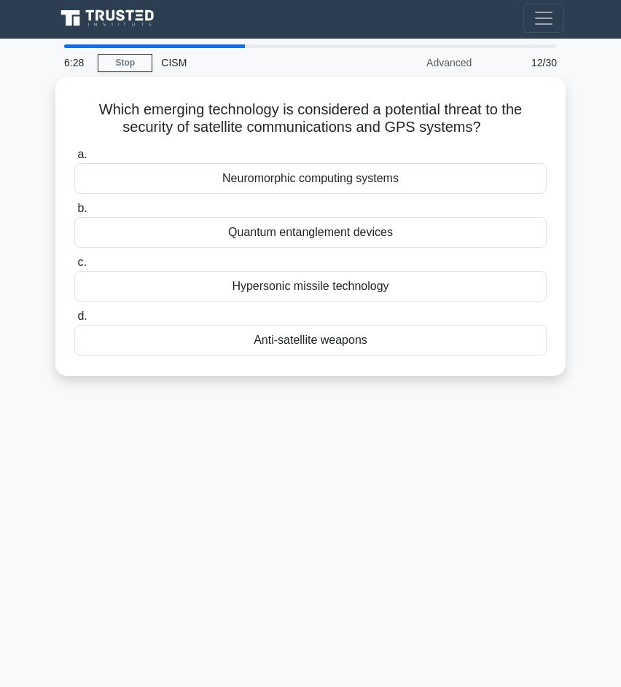
scroll to position [0, 0]
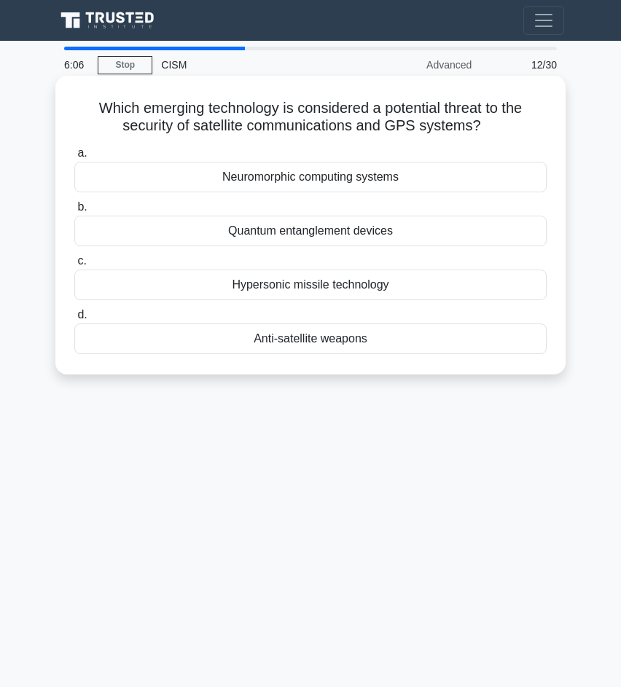
click at [338, 235] on div "Quantum entanglement devices" at bounding box center [310, 231] width 472 height 31
click at [74, 212] on input "b. Quantum entanglement devices" at bounding box center [74, 207] width 0 height 9
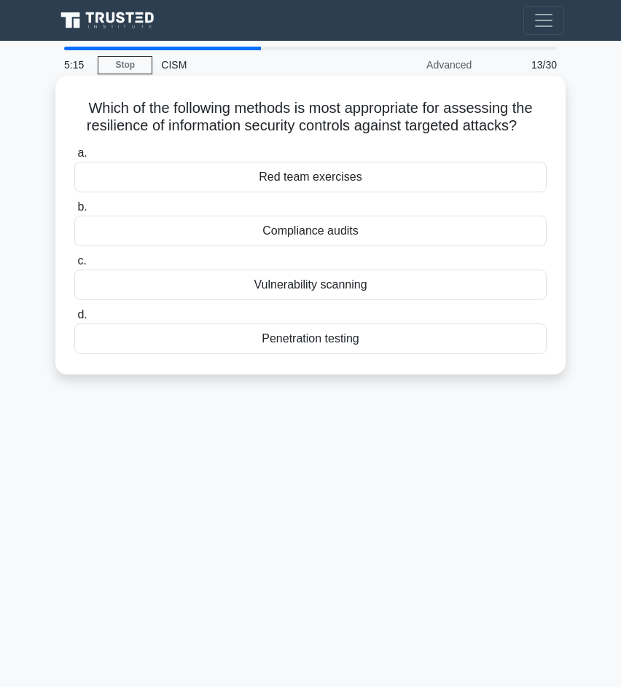
click at [409, 173] on div "Red team exercises" at bounding box center [310, 177] width 472 height 31
click at [74, 158] on input "a. Red team exercises" at bounding box center [74, 153] width 0 height 9
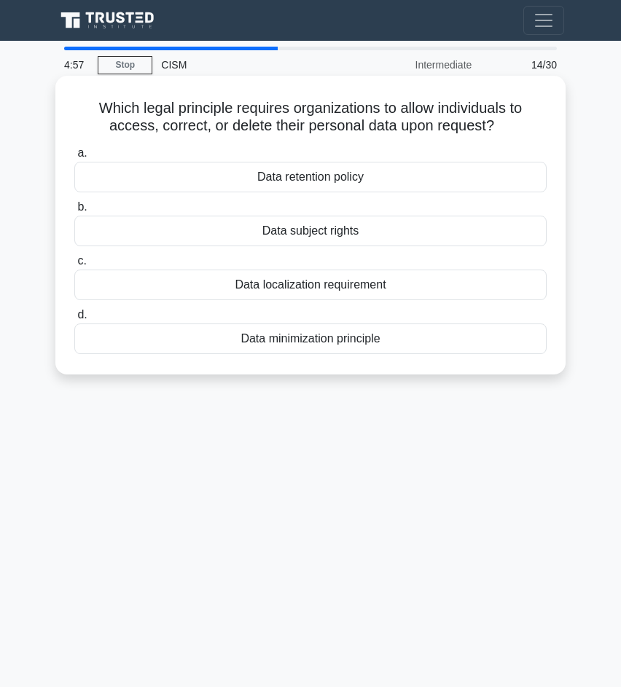
click at [386, 227] on div "Data subject rights" at bounding box center [310, 231] width 472 height 31
click at [74, 212] on input "b. Data subject rights" at bounding box center [74, 207] width 0 height 9
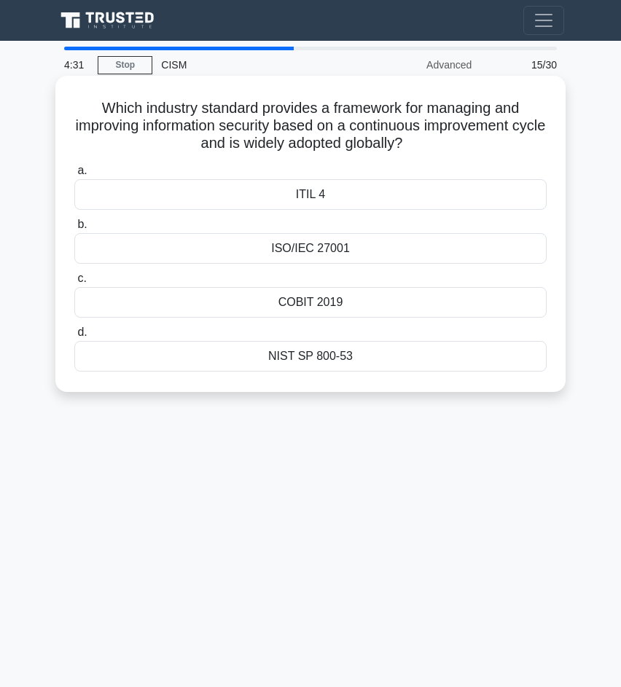
click at [370, 198] on div "ITIL 4" at bounding box center [310, 194] width 472 height 31
click at [74, 176] on input "a. ITIL 4" at bounding box center [74, 170] width 0 height 9
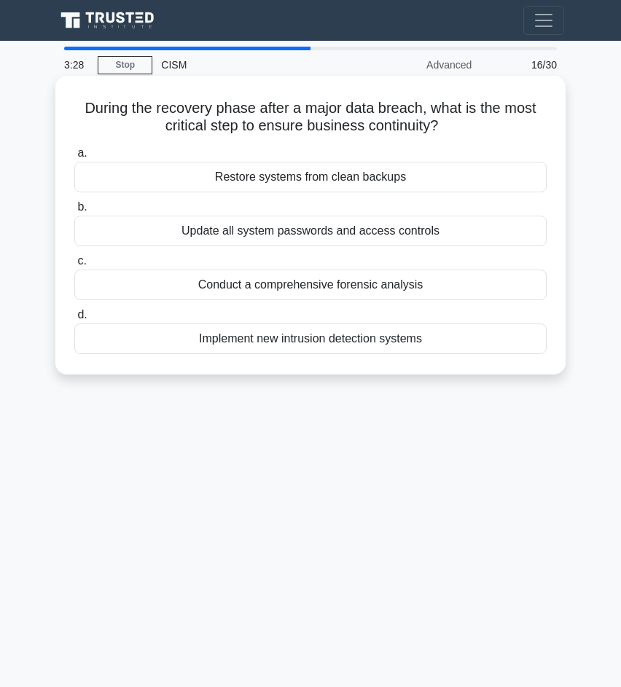
click at [360, 182] on div "Restore systems from clean backups" at bounding box center [310, 177] width 472 height 31
click at [74, 158] on input "a. Restore systems from clean backups" at bounding box center [74, 153] width 0 height 9
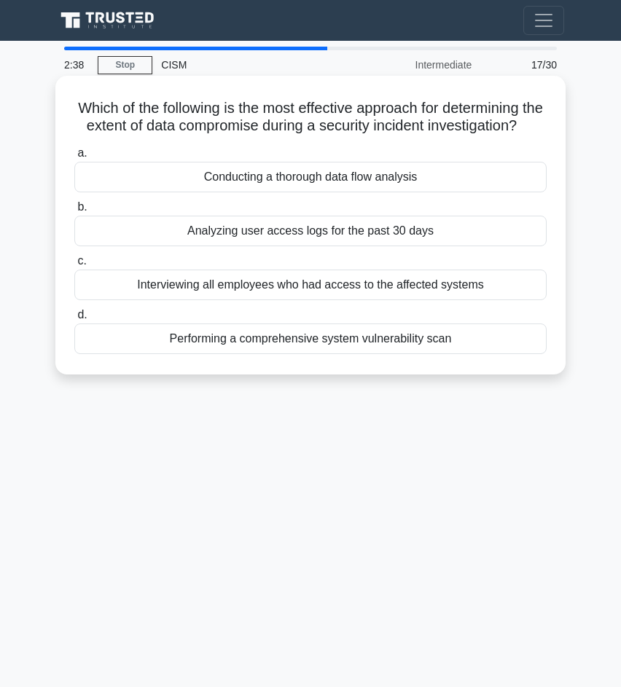
click at [351, 183] on div "Conducting a thorough data flow analysis" at bounding box center [310, 177] width 472 height 31
click at [74, 158] on input "a. Conducting a thorough data flow analysis" at bounding box center [74, 153] width 0 height 9
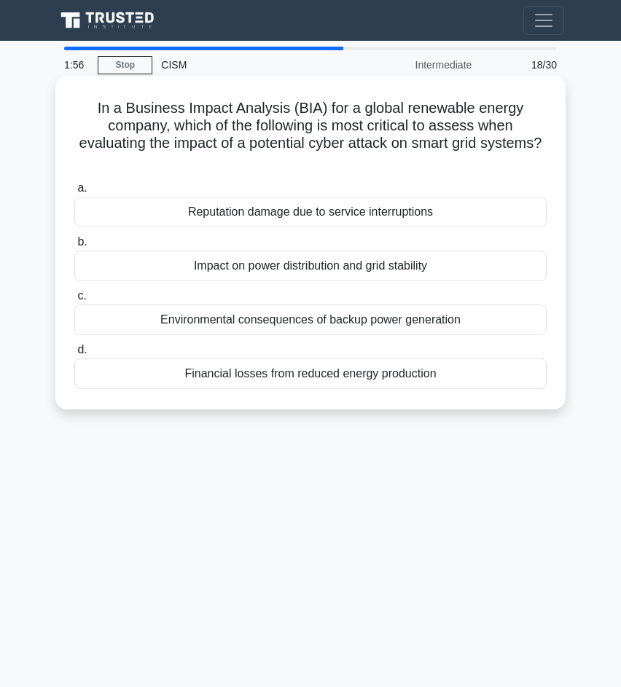
click at [265, 266] on div "Impact on power distribution and grid stability" at bounding box center [310, 266] width 472 height 31
click at [74, 247] on input "b. Impact on power distribution and grid stability" at bounding box center [74, 242] width 0 height 9
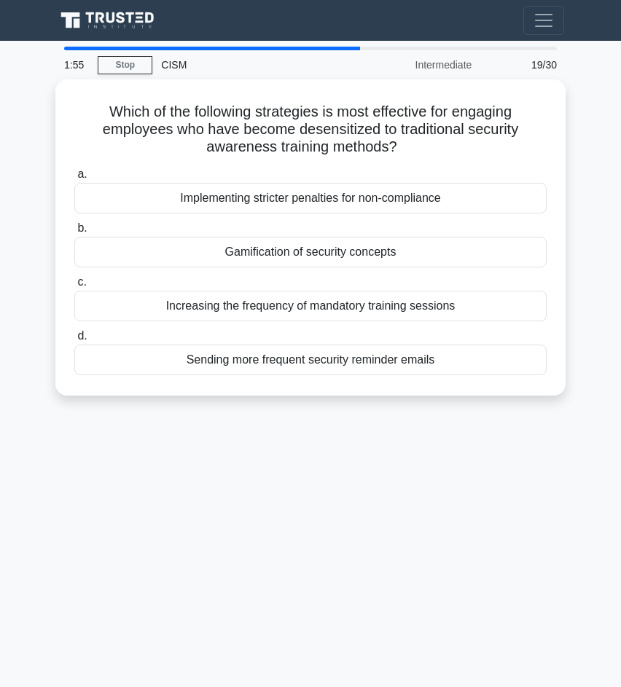
click at [265, 266] on div "a. Implementing stricter penalties for non-compliance b. Gamification of securi…" at bounding box center [311, 271] width 490 height 216
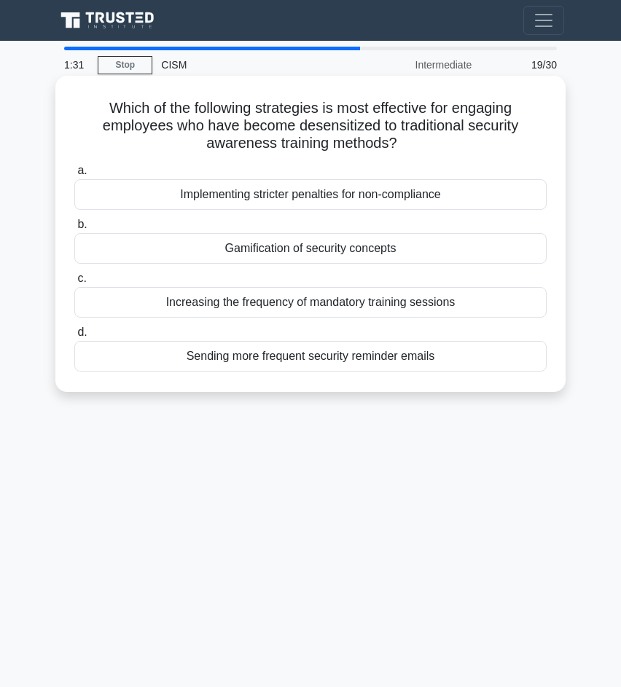
click at [316, 250] on div "Gamification of security concepts" at bounding box center [310, 248] width 472 height 31
click at [74, 230] on input "b. Gamification of security concepts" at bounding box center [74, 224] width 0 height 9
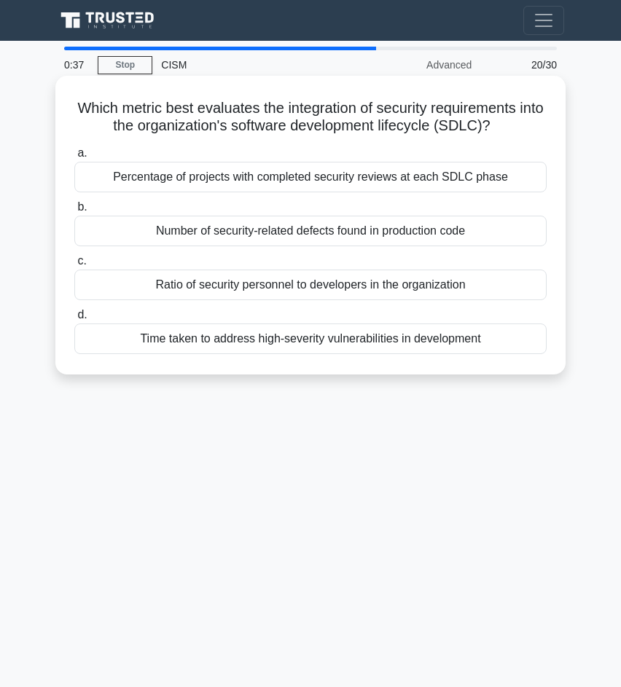
click at [324, 180] on div "Percentage of projects with completed security reviews at each SDLC phase" at bounding box center [310, 177] width 472 height 31
click at [74, 158] on input "a. Percentage of projects with completed security reviews at each SDLC phase" at bounding box center [74, 153] width 0 height 9
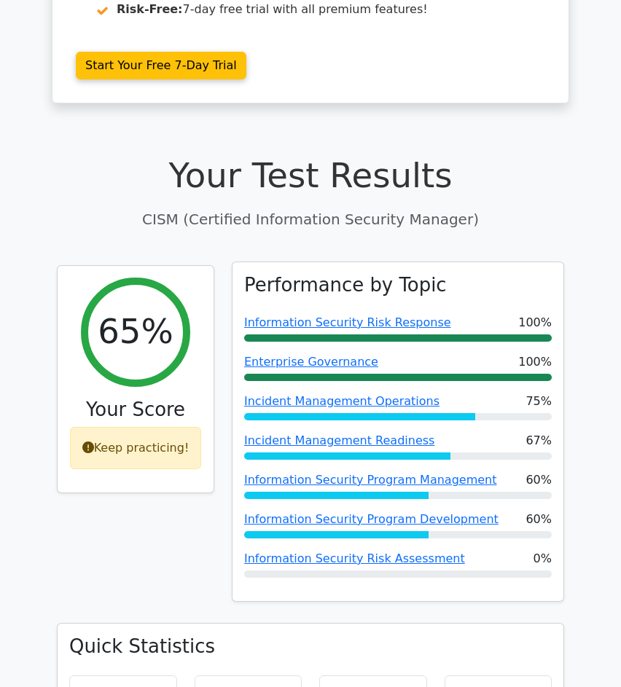
scroll to position [347, 0]
